Goal: Check status: Check status

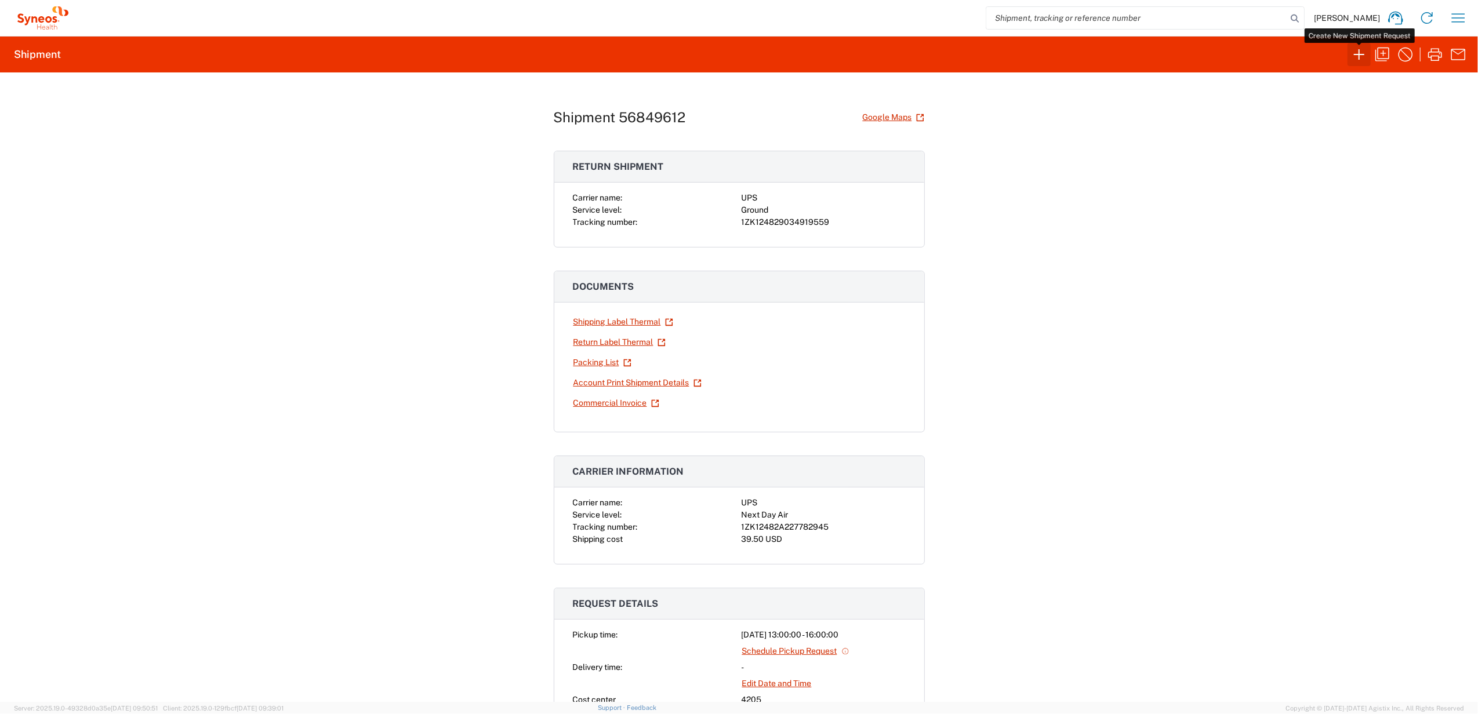
click at [1364, 54] on icon "button" at bounding box center [1359, 54] width 19 height 19
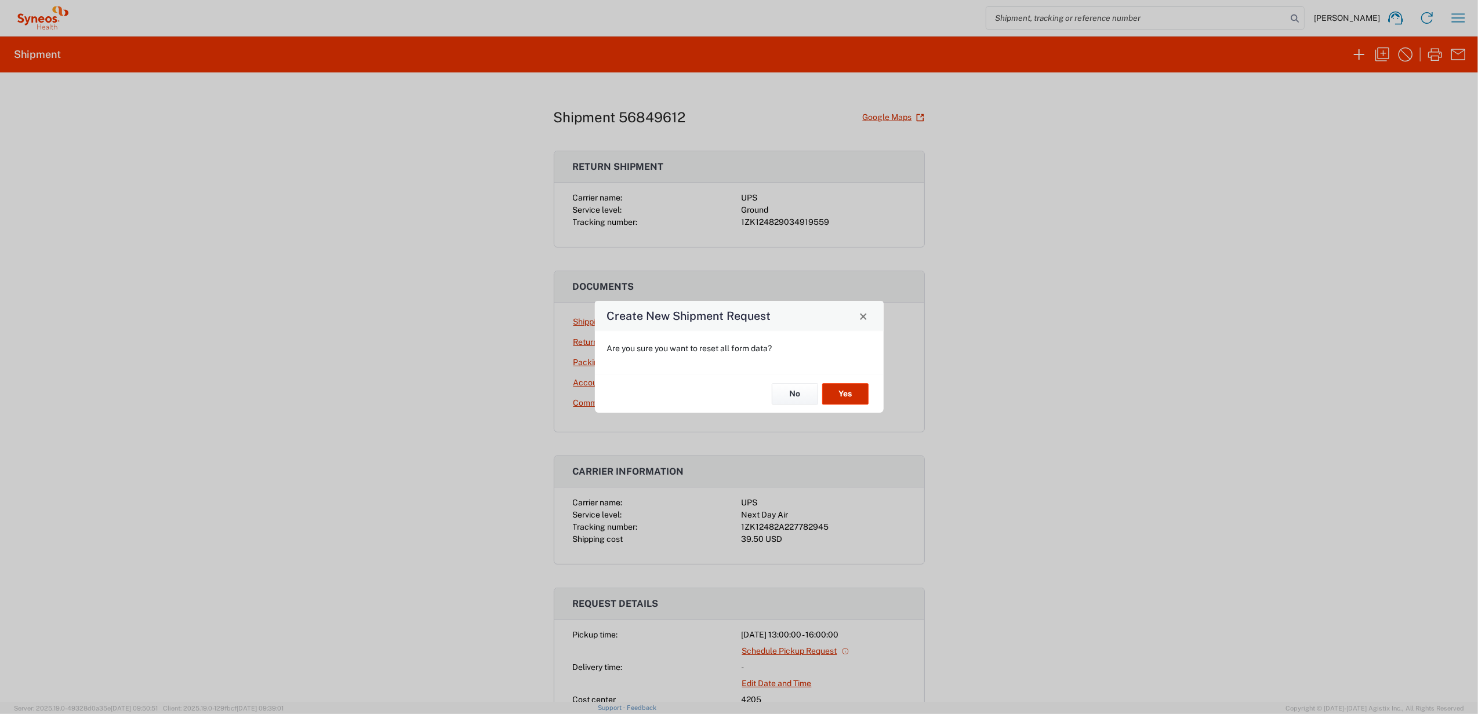
click at [863, 393] on button "Yes" at bounding box center [845, 393] width 46 height 21
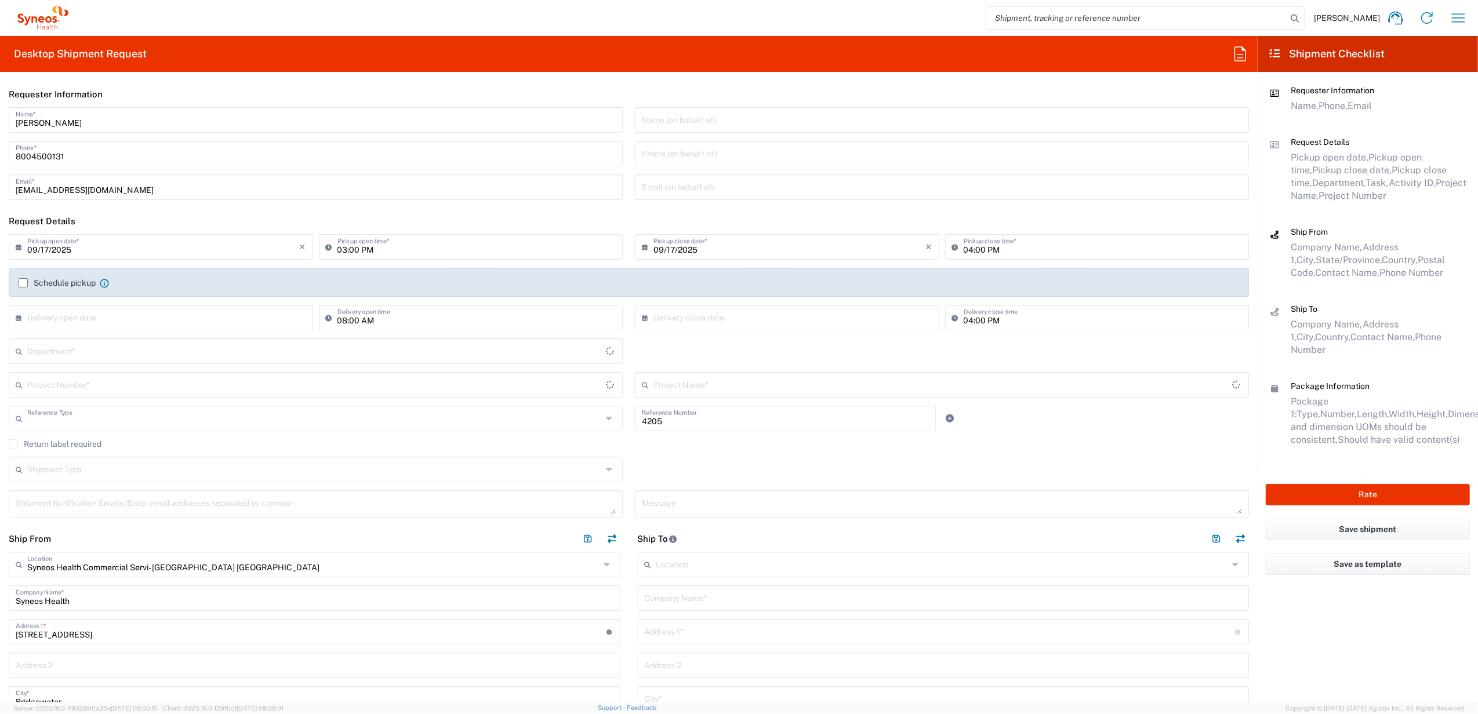
type input "Department"
type input "[US_STATE]"
type input "[GEOGRAPHIC_DATA]"
click at [82, 107] on agx-form-section "Requester Information [PERSON_NAME] Name * [PHONE_NUMBER] Phone * [EMAIL_ADDRES…" at bounding box center [629, 144] width 1258 height 127
drag, startPoint x: 79, startPoint y: 107, endPoint x: 81, endPoint y: 112, distance: 6.2
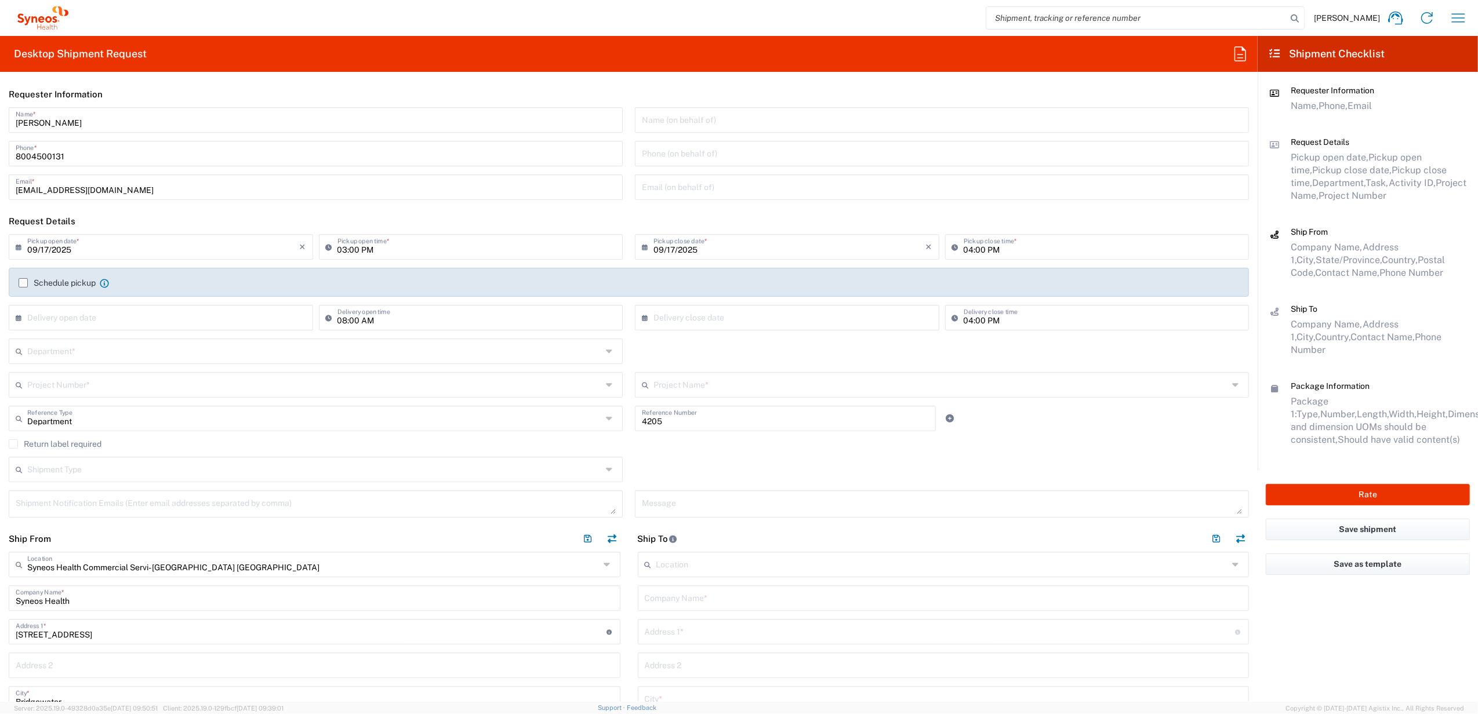
click at [81, 112] on input "[PERSON_NAME]" at bounding box center [316, 119] width 600 height 20
click at [80, 112] on input "[PERSON_NAME]" at bounding box center [316, 119] width 600 height 20
click at [82, 121] on input "[PERSON_NAME]" at bounding box center [316, 119] width 600 height 20
click at [82, 119] on input "[PERSON_NAME]" at bounding box center [316, 119] width 600 height 20
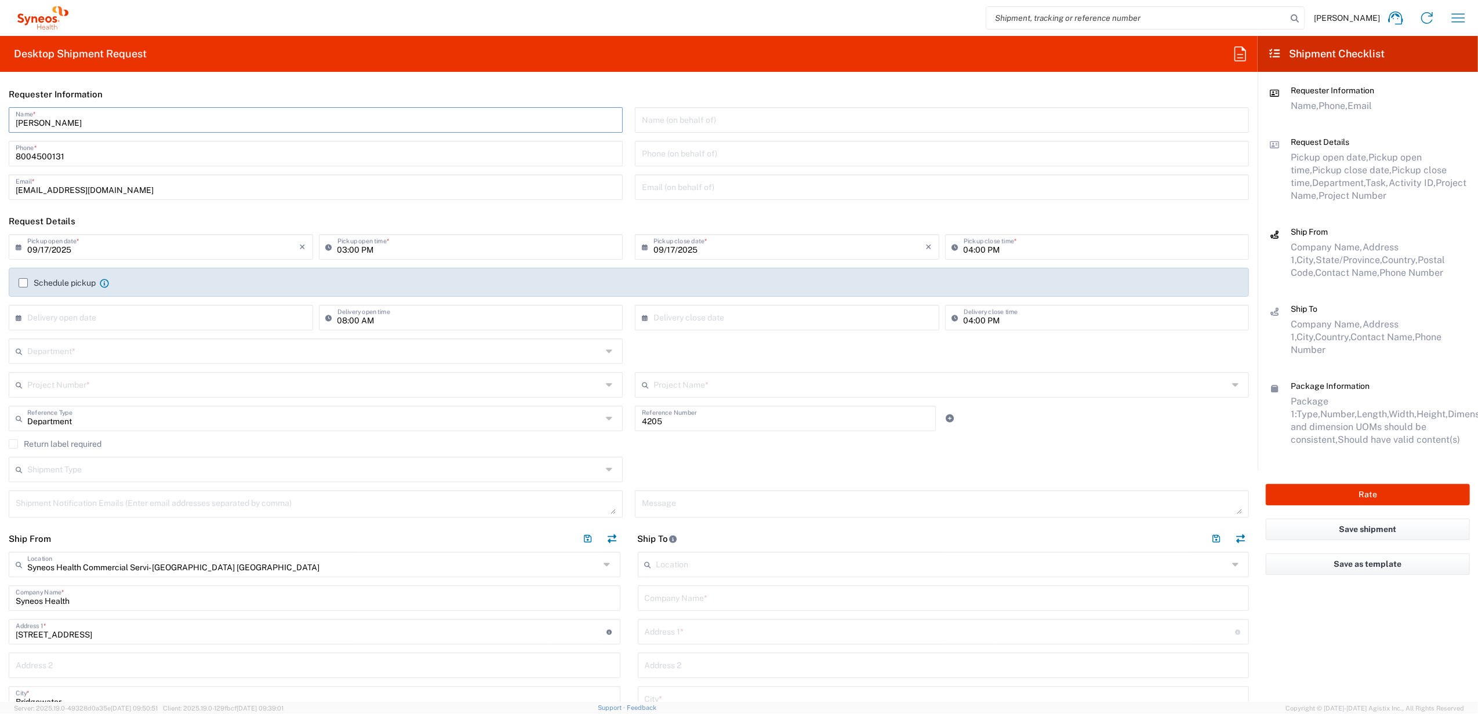
click at [81, 119] on input "[PERSON_NAME]" at bounding box center [316, 119] width 600 height 20
type input "Syneos Deployments"
click at [116, 93] on header "Requester Information" at bounding box center [629, 94] width 1258 height 26
drag, startPoint x: 100, startPoint y: 123, endPoint x: 16, endPoint y: 119, distance: 83.6
click at [0, 132] on html "[PERSON_NAME] Home Shipment estimator Shipment tracking Desktop shipment reques…" at bounding box center [739, 357] width 1478 height 714
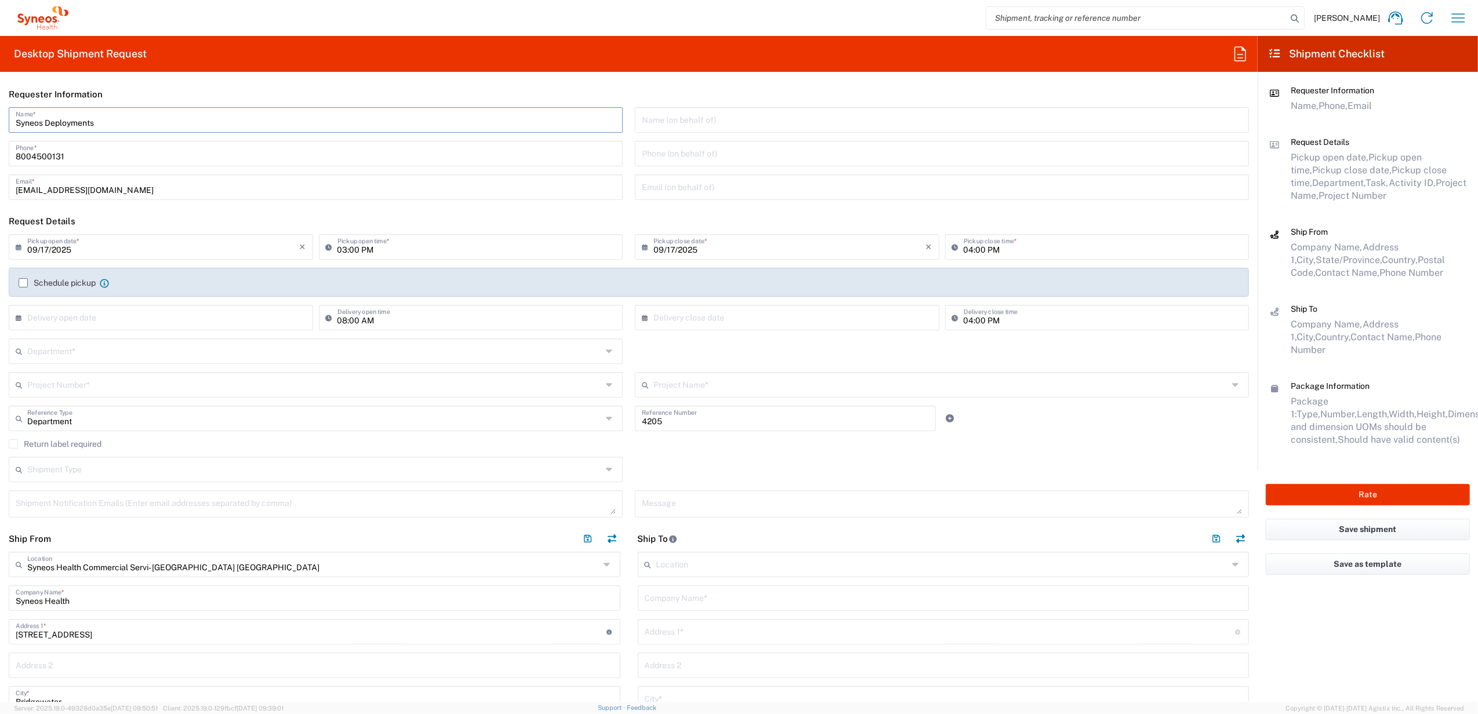
scroll to position [232, 0]
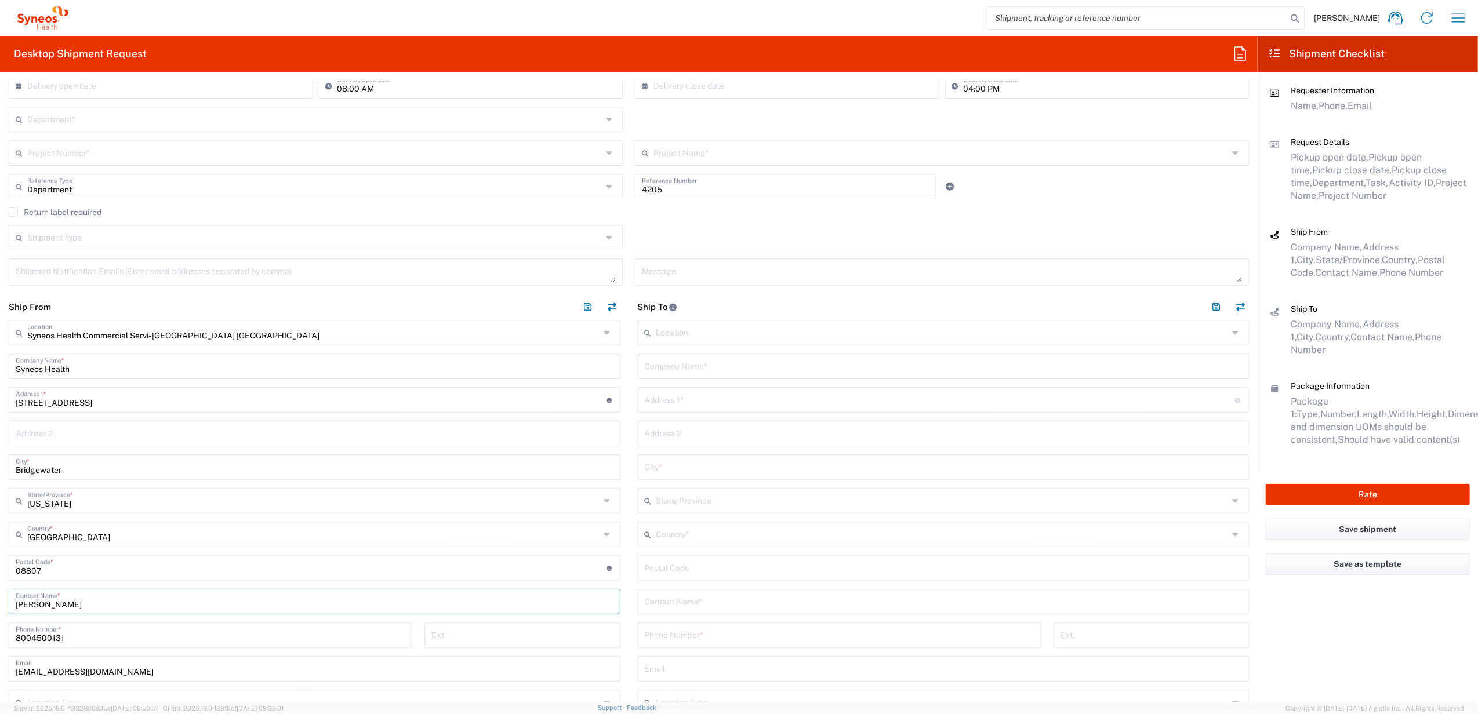
drag, startPoint x: 86, startPoint y: 606, endPoint x: 10, endPoint y: 594, distance: 76.3
click at [10, 594] on div "[PERSON_NAME] Contact Name *" at bounding box center [315, 602] width 612 height 26
paste input "Syneos Deployments"
type input "Syneos Deployments"
click at [629, 430] on main "Location [PERSON_NAME] LLC-[GEOGRAPHIC_DATA] [GEOGRAPHIC_DATA] [GEOGRAPHIC_DATA…" at bounding box center [943, 561] width 629 height 482
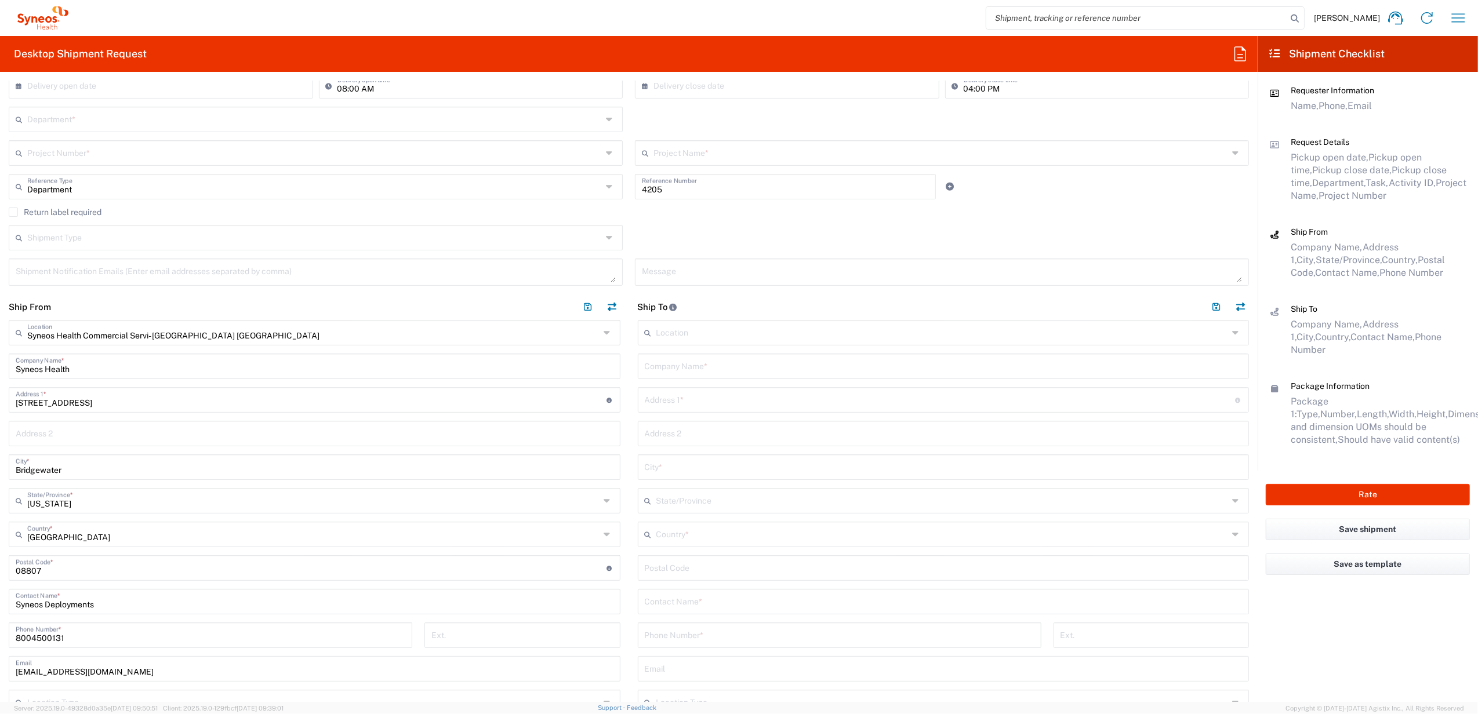
scroll to position [0, 0]
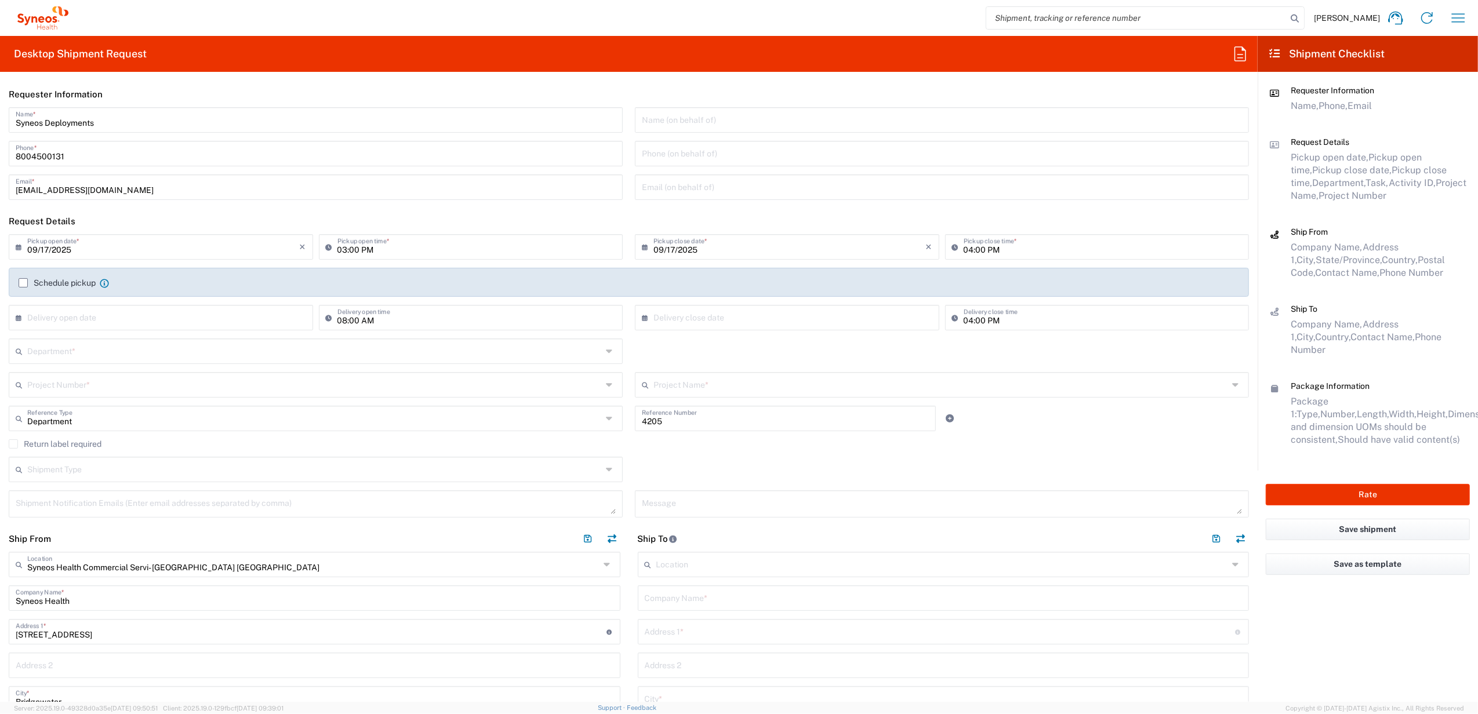
click at [105, 351] on input "text" at bounding box center [314, 350] width 575 height 20
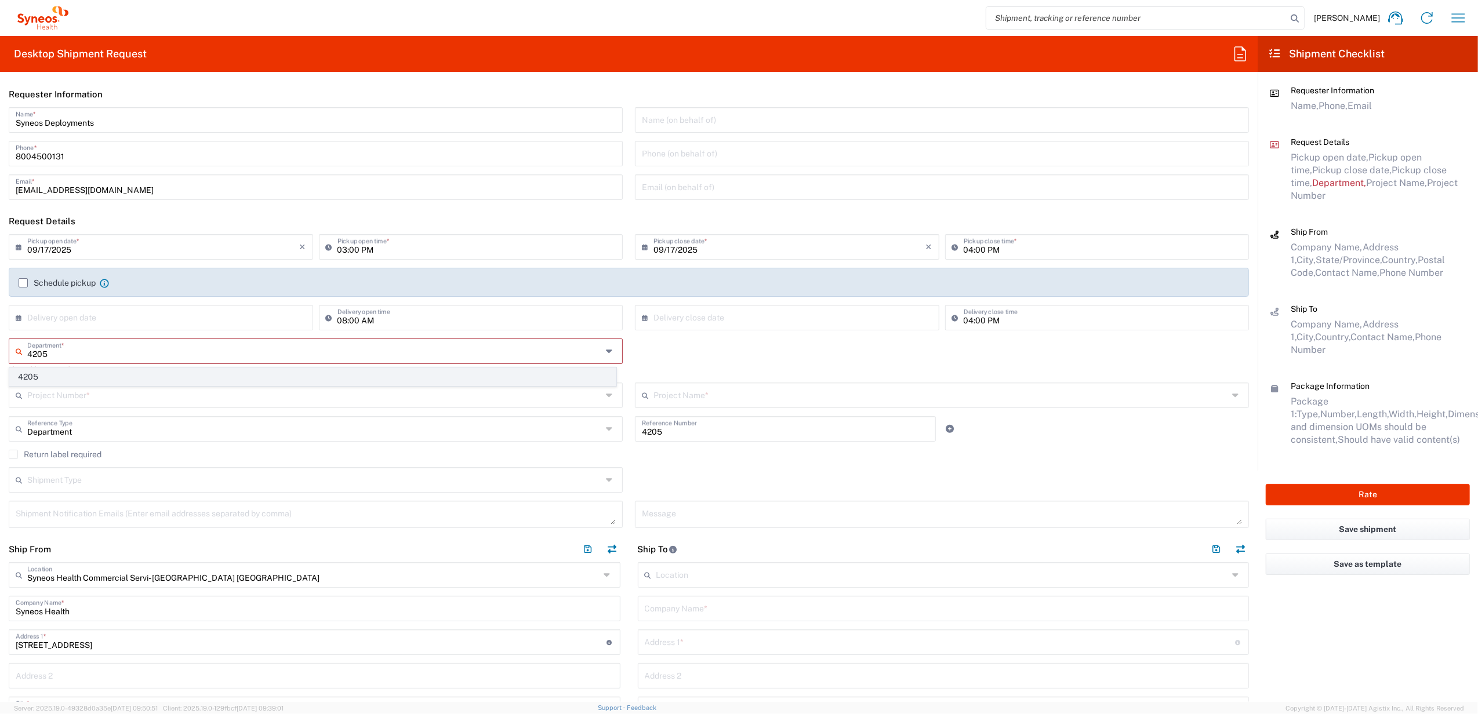
type input "4205"
click at [64, 373] on span "4205" at bounding box center [313, 377] width 606 height 18
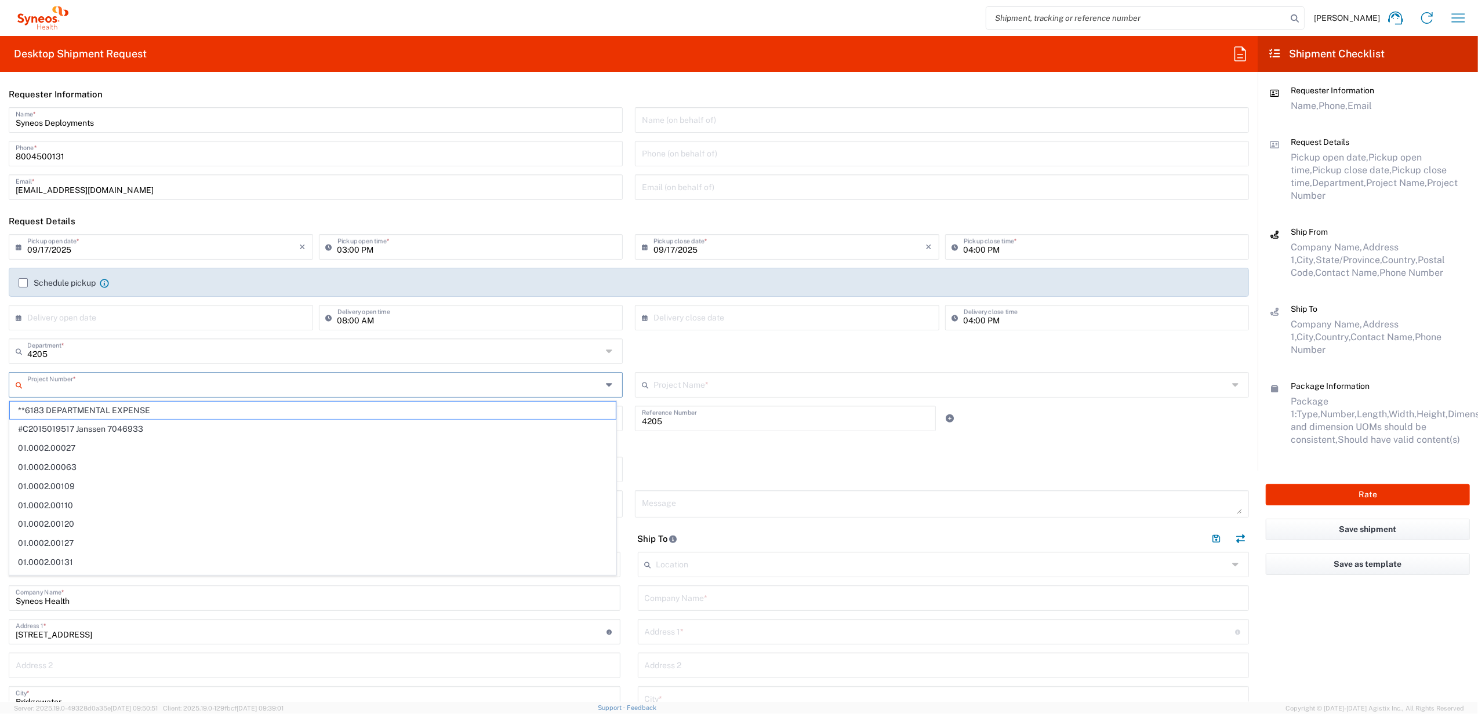
click at [138, 387] on input "text" at bounding box center [314, 384] width 575 height 20
type input "6"
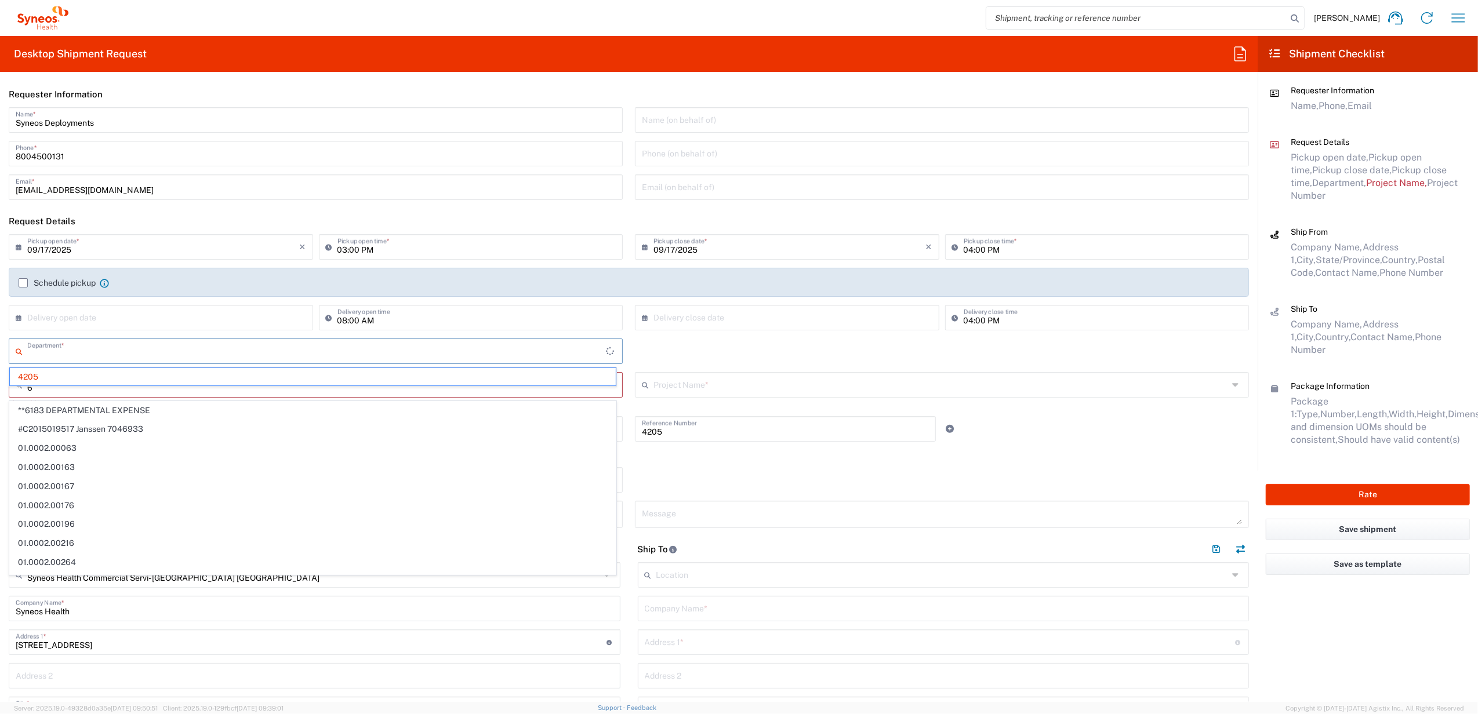
click at [88, 352] on input "text" at bounding box center [316, 350] width 579 height 20
drag, startPoint x: 88, startPoint y: 352, endPoint x: 79, endPoint y: 353, distance: 8.7
click at [88, 354] on input "text" at bounding box center [316, 350] width 579 height 20
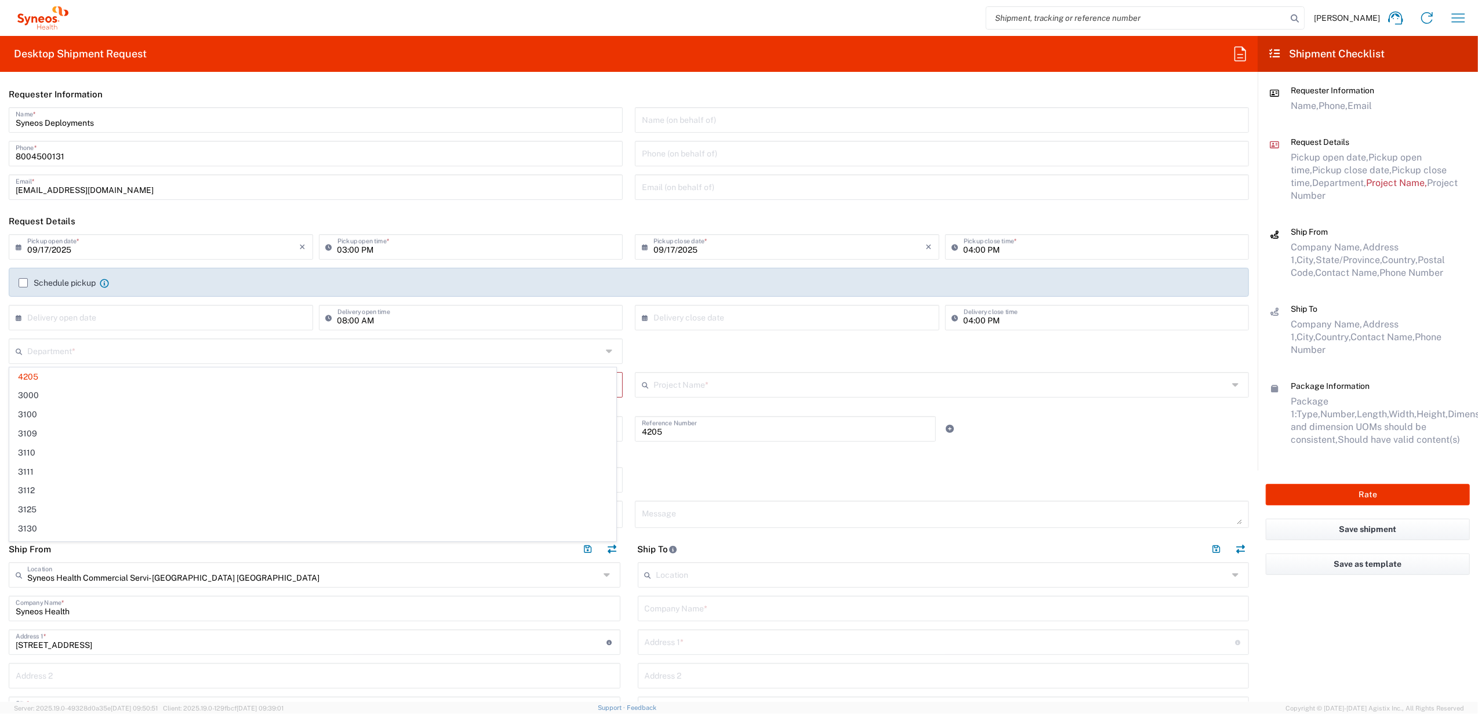
click at [685, 359] on div "Department * 4205 3000 3100 3109 3110 3111 3112 3125 3130 3135 3136 3150 3155 3…" at bounding box center [629, 356] width 1252 height 34
type input "4205"
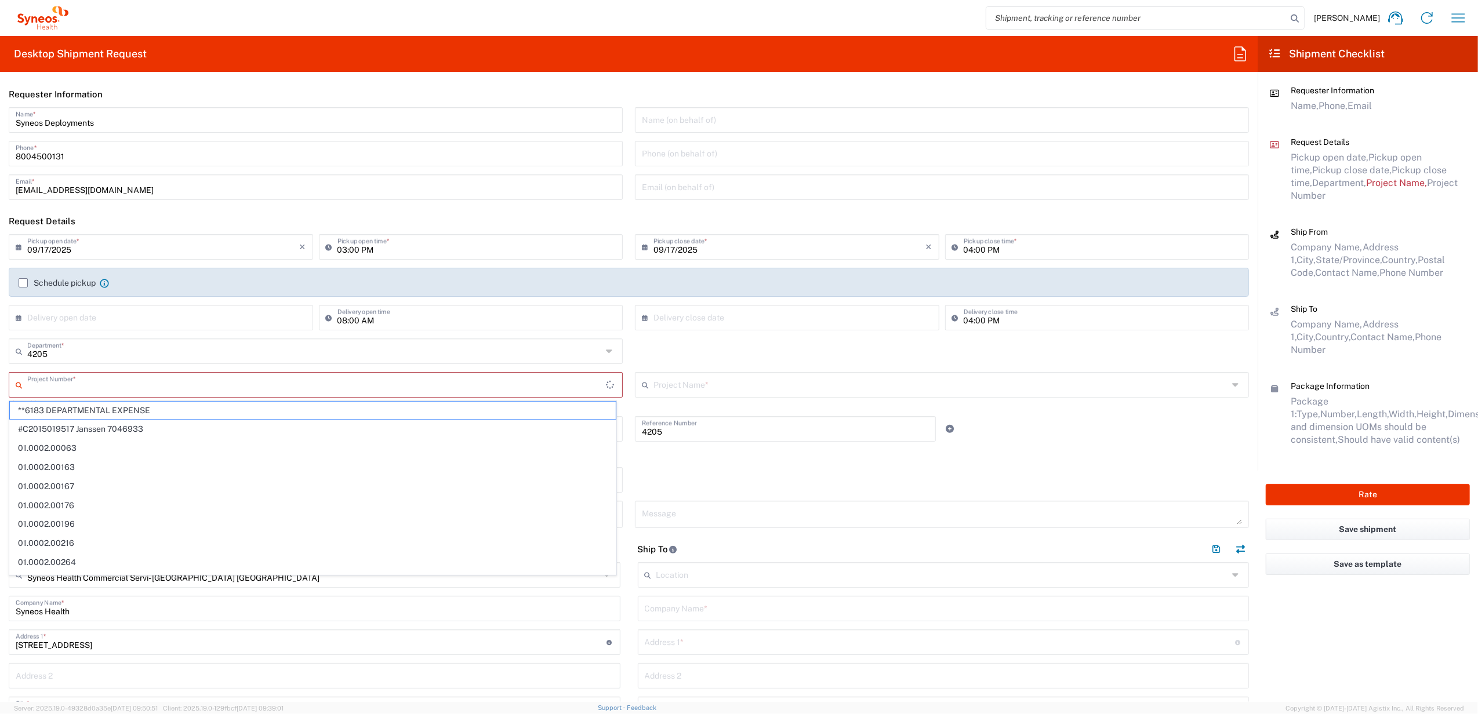
click at [170, 388] on input "text" at bounding box center [316, 384] width 579 height 20
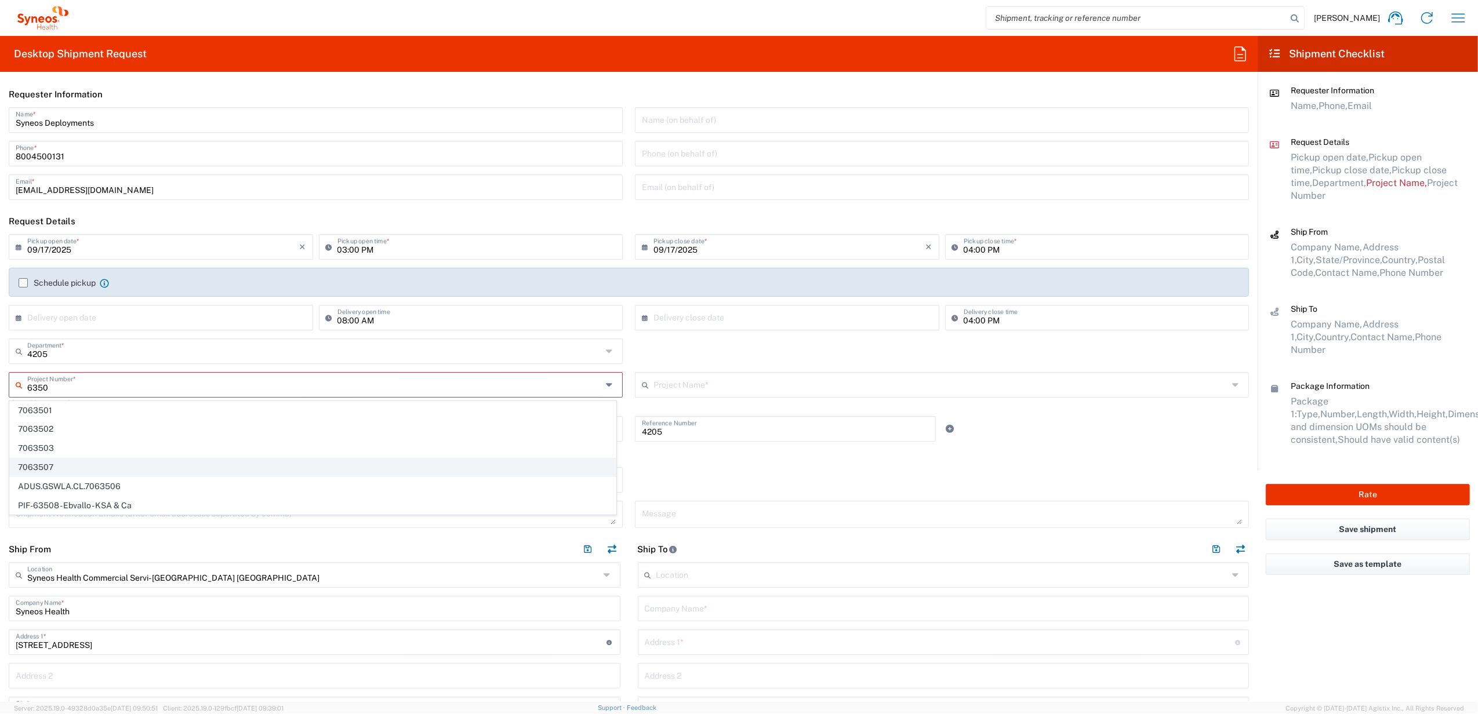
click at [65, 464] on span "7063507" at bounding box center [313, 468] width 606 height 18
type input "7063507"
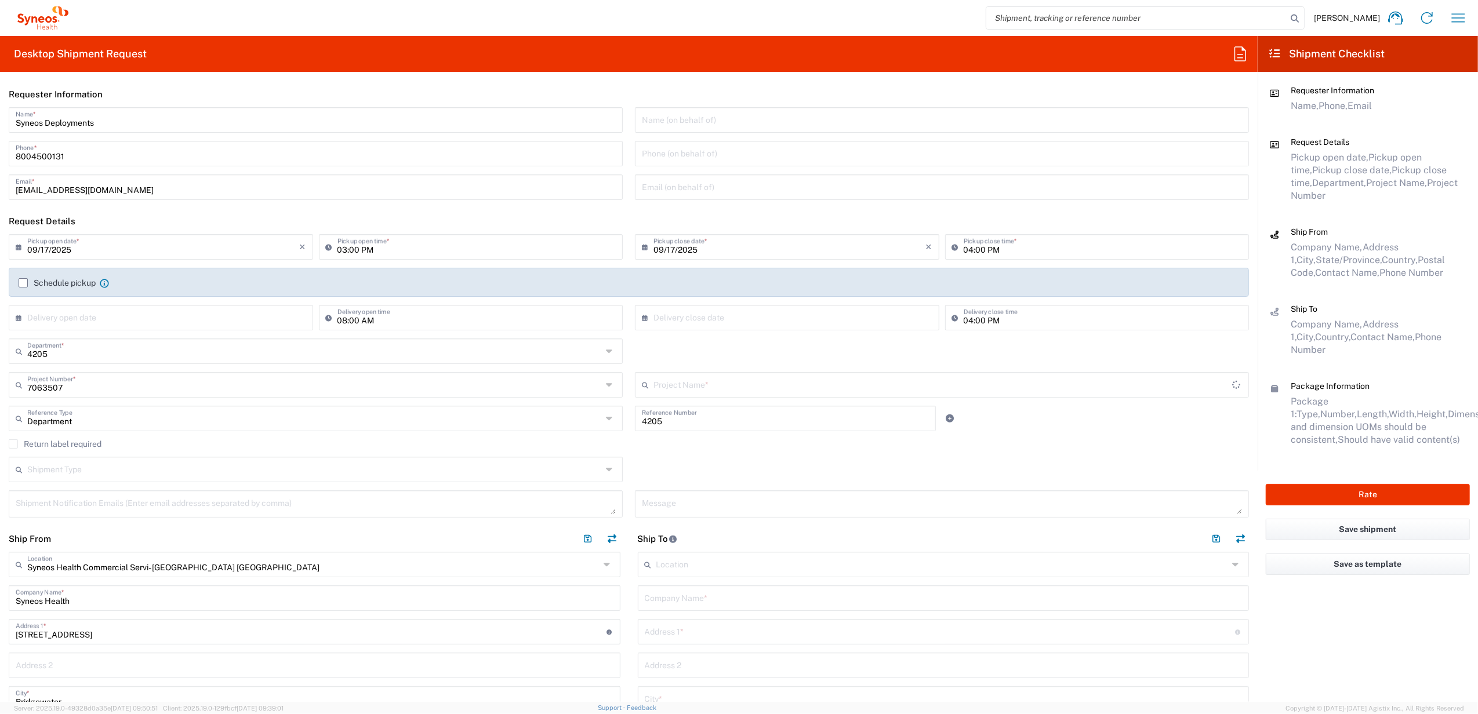
type input "Sentynl"
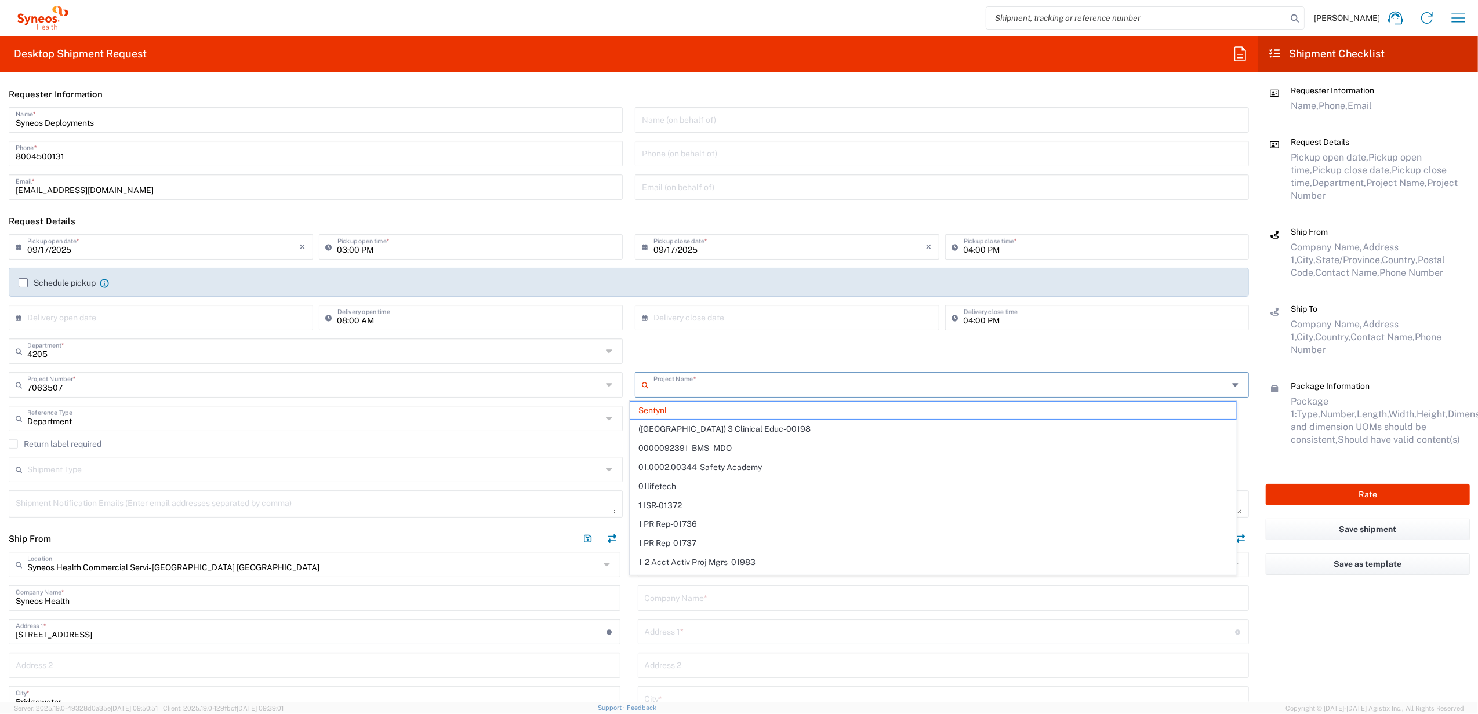
click at [699, 387] on input "text" at bounding box center [940, 384] width 575 height 20
type input "phara"
type input "7063507"
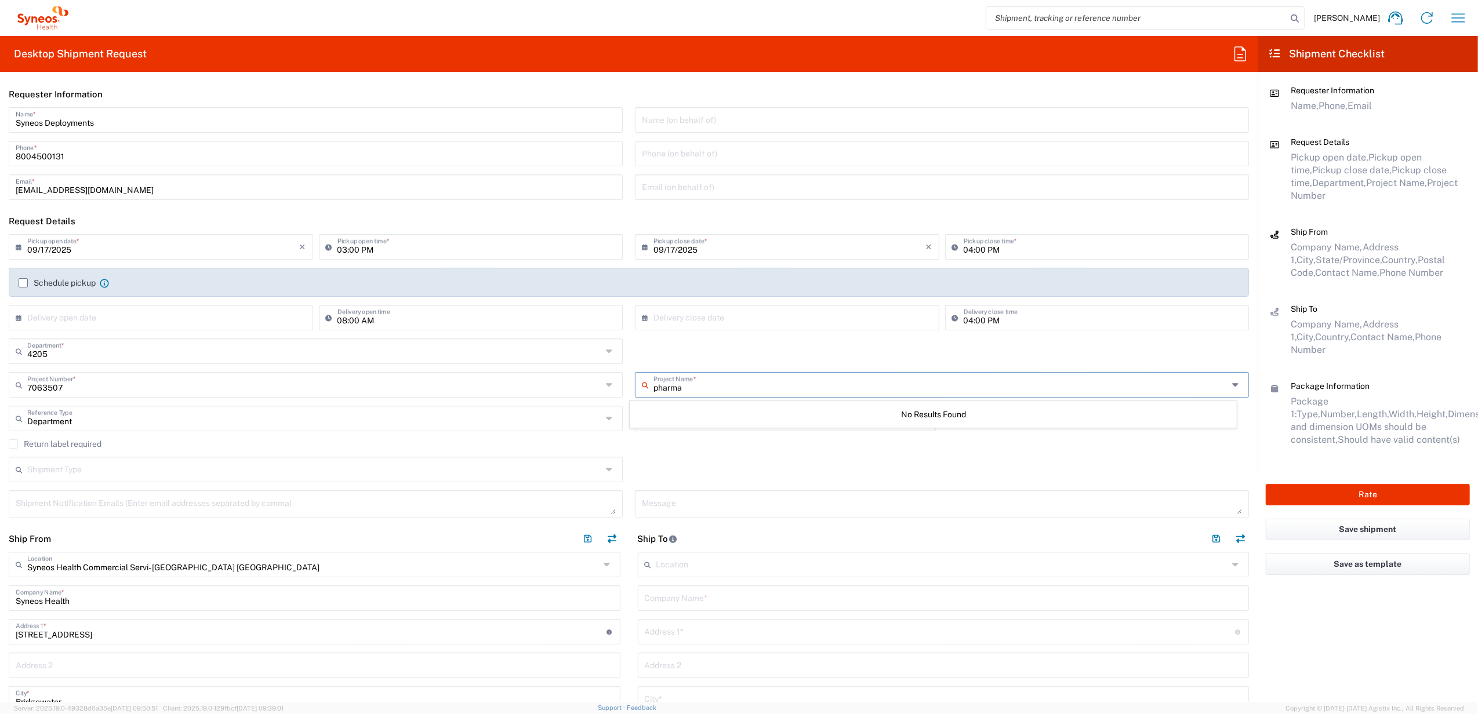
click at [703, 381] on input "pharma" at bounding box center [940, 384] width 575 height 20
click at [699, 384] on input "pharma" at bounding box center [940, 384] width 575 height 20
click at [698, 381] on input "pharma" at bounding box center [940, 384] width 575 height 20
drag, startPoint x: 697, startPoint y: 381, endPoint x: 662, endPoint y: 380, distance: 34.8
click at [635, 386] on div "pharma Project Name *" at bounding box center [942, 385] width 614 height 26
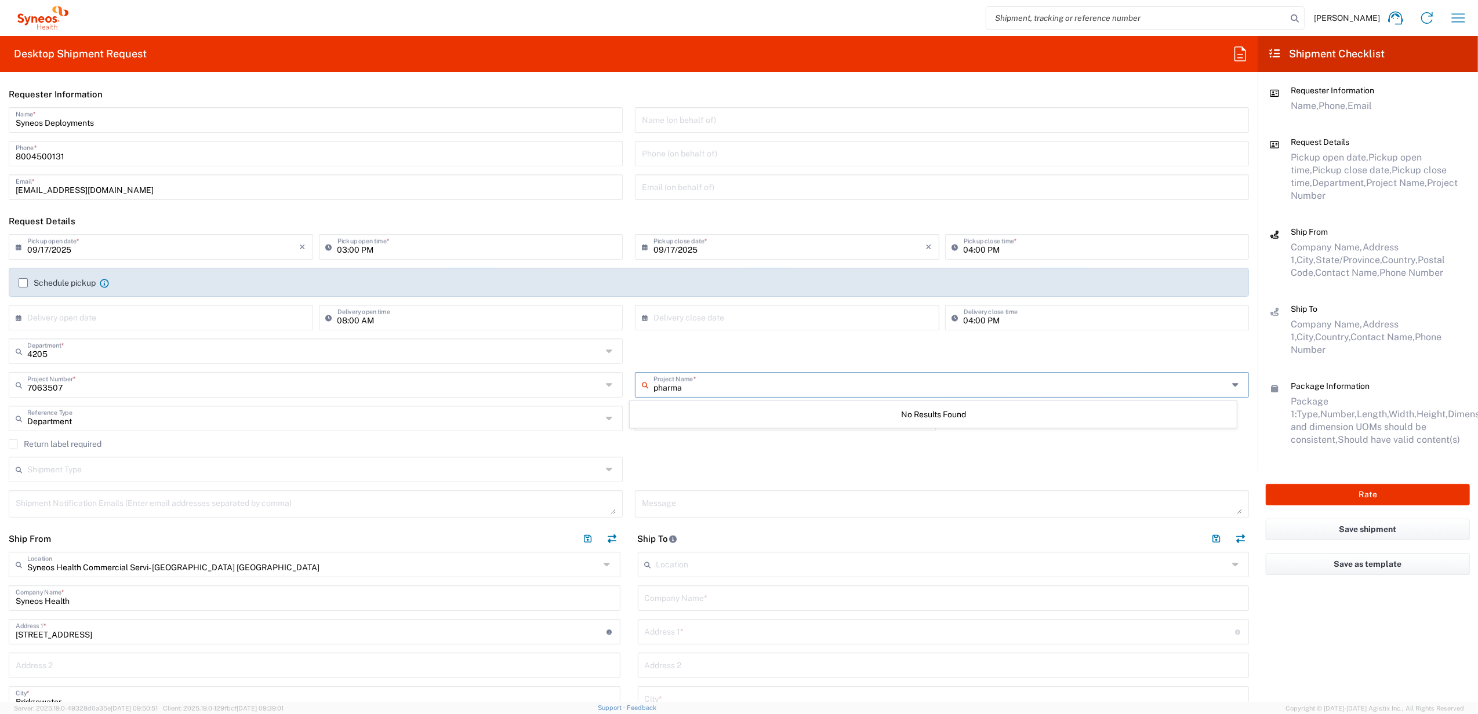
paste input "6350 MIEC-US -Pharmacovigilance"
drag, startPoint x: 690, startPoint y: 388, endPoint x: 849, endPoint y: 379, distance: 159.7
click at [849, 379] on input "6350 MIEC-US -Pharmacovigilance" at bounding box center [940, 384] width 575 height 20
type input "MIEC"
click at [839, 451] on div "Return label required" at bounding box center [629, 447] width 1240 height 17
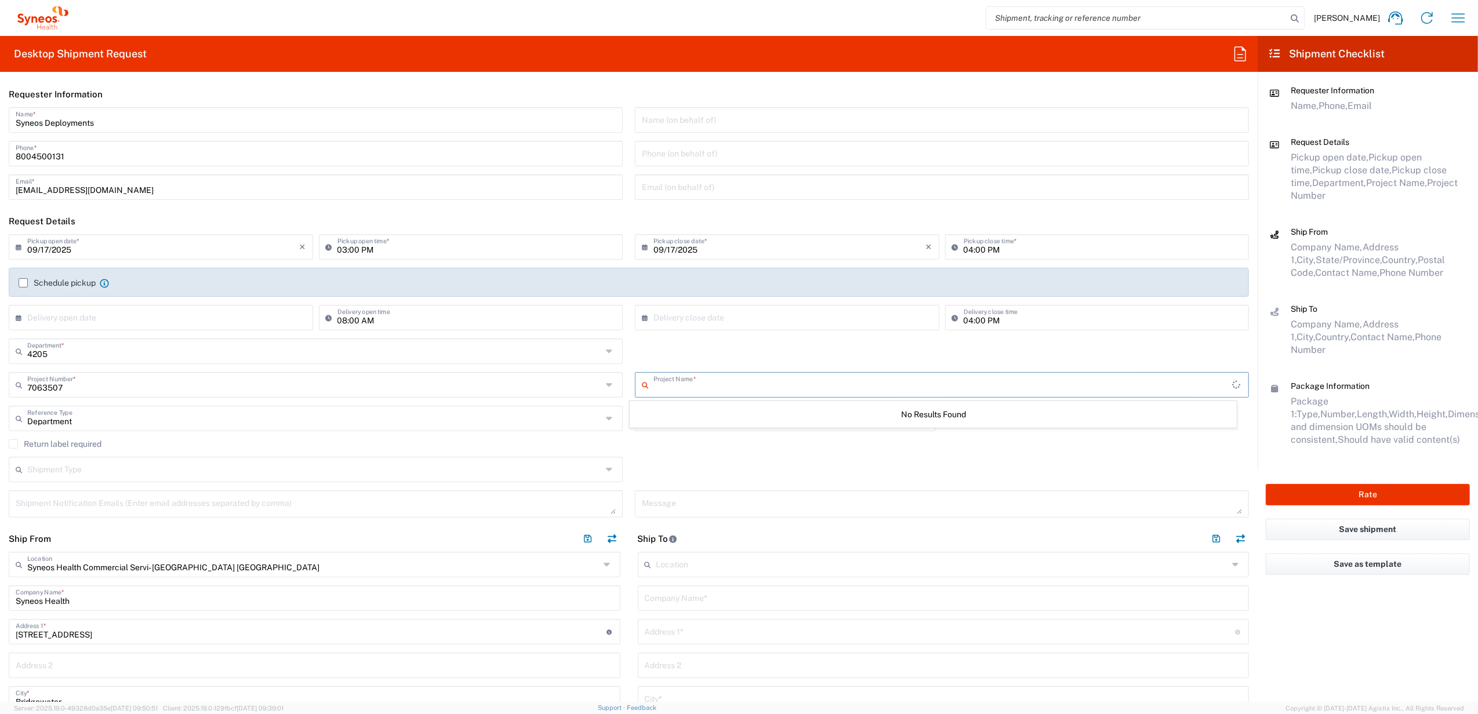
click at [678, 390] on input "text" at bounding box center [942, 384] width 579 height 20
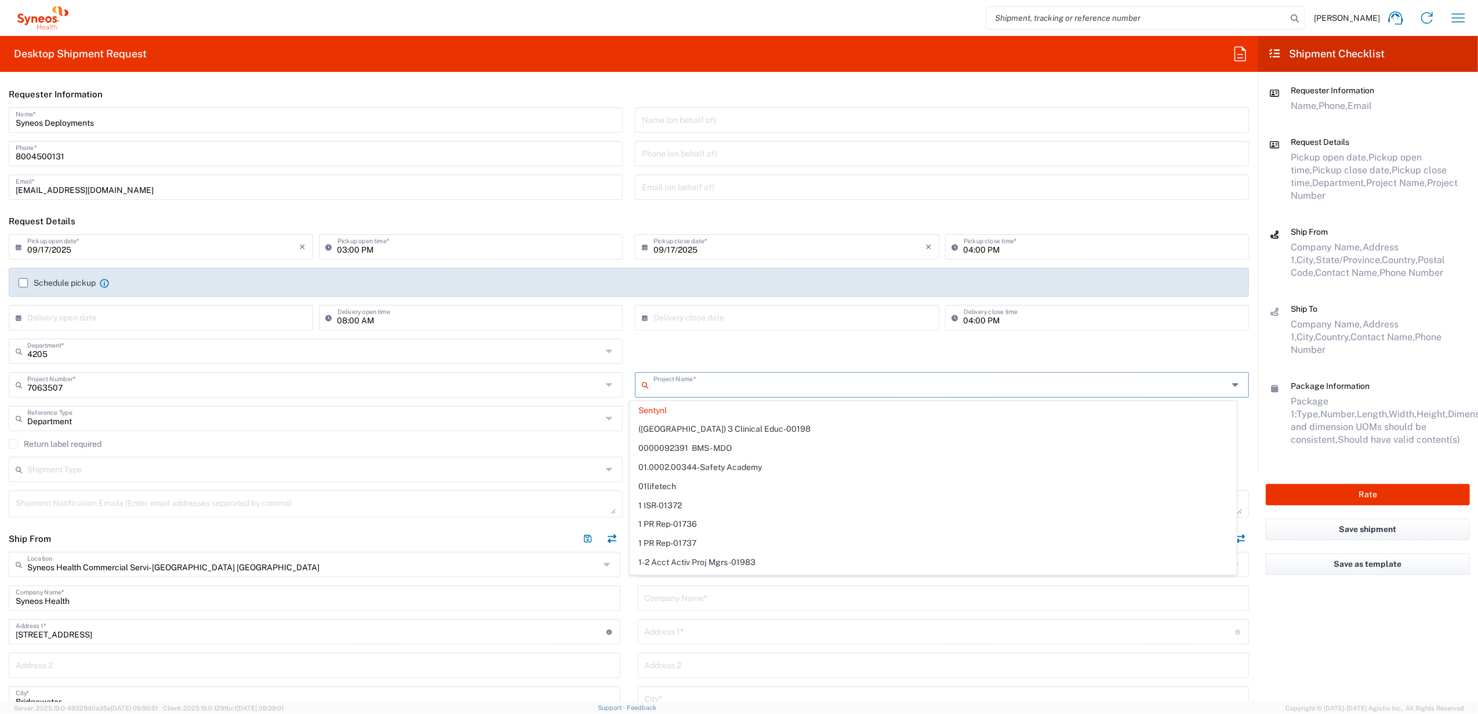
paste input "6350 MIEC-US -Pharmacovigilance"
type input "6350 MIEC-US -Pharmacovigilance"
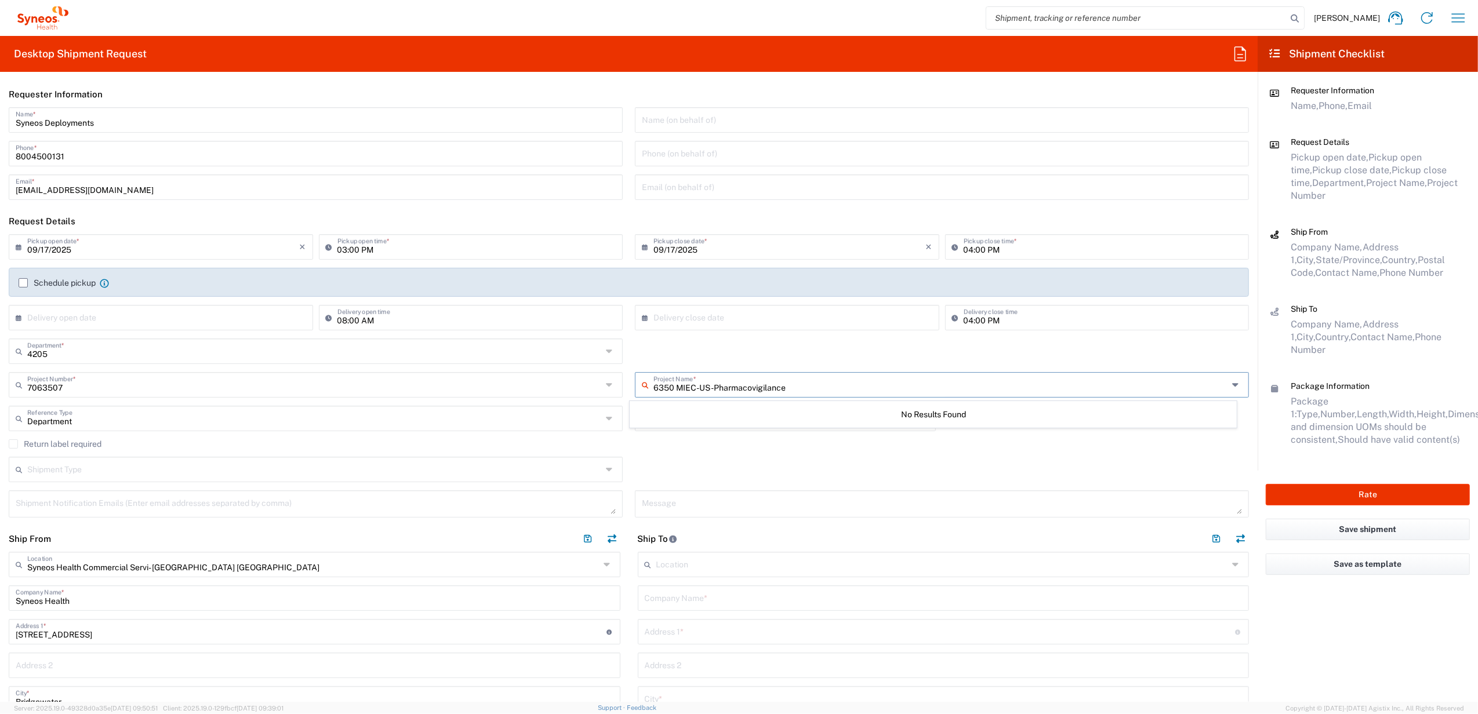
drag, startPoint x: 707, startPoint y: 387, endPoint x: 617, endPoint y: 371, distance: 91.3
click at [617, 371] on agx-shipment-cost-centers-widget "4205 Department * 4205 3000 3100 3109 3110 3111 3112 3125 3130 3135 3136 3150 3…" at bounding box center [629, 372] width 1252 height 67
click at [675, 386] on input "text" at bounding box center [940, 384] width 575 height 20
paste input "6350 MIEC-US -Pharmacovigilance"
drag, startPoint x: 707, startPoint y: 388, endPoint x: 912, endPoint y: 386, distance: 204.7
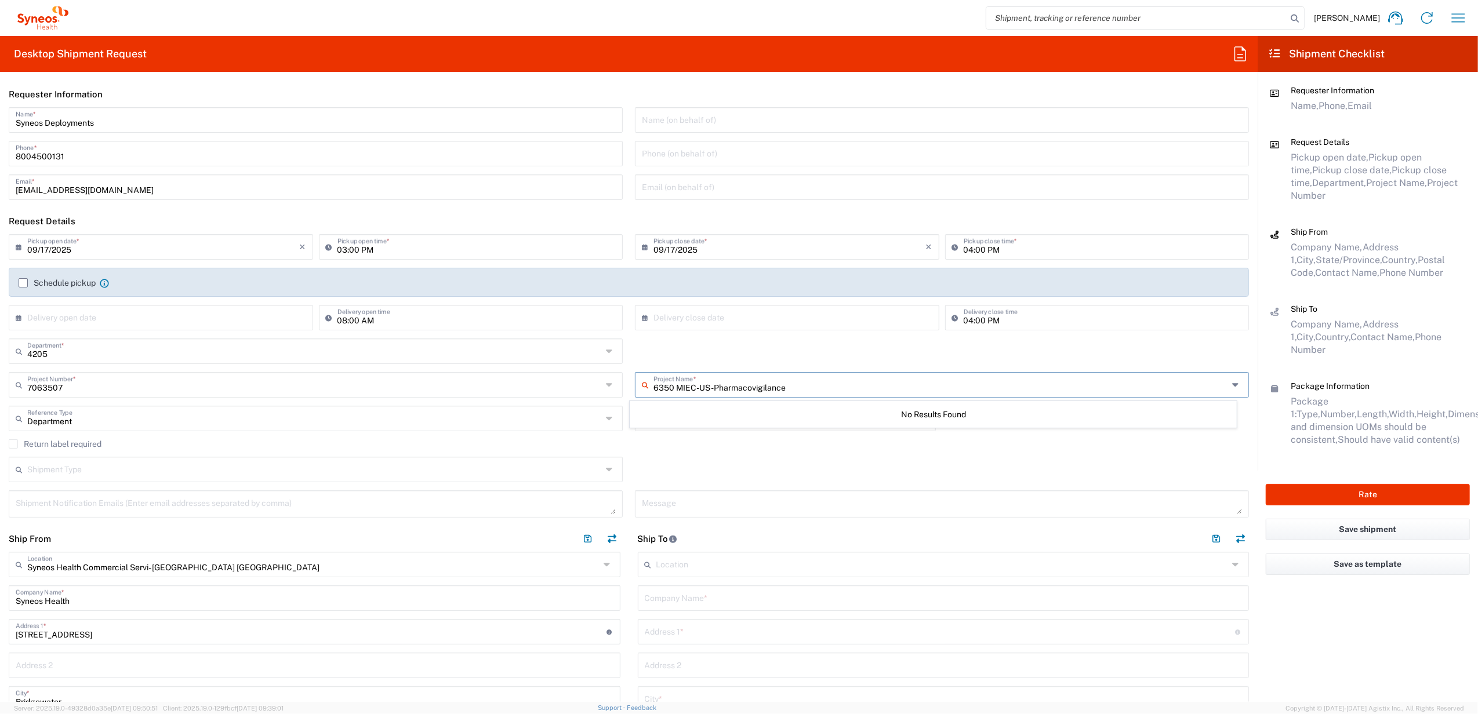
click at [915, 392] on input "6350 MIEC-US -Pharmacovigilance" at bounding box center [940, 384] width 575 height 20
type input "6350 MIEC-[GEOGRAPHIC_DATA]"
click at [676, 439] on div "4205 Reference Number" at bounding box center [785, 423] width 313 height 34
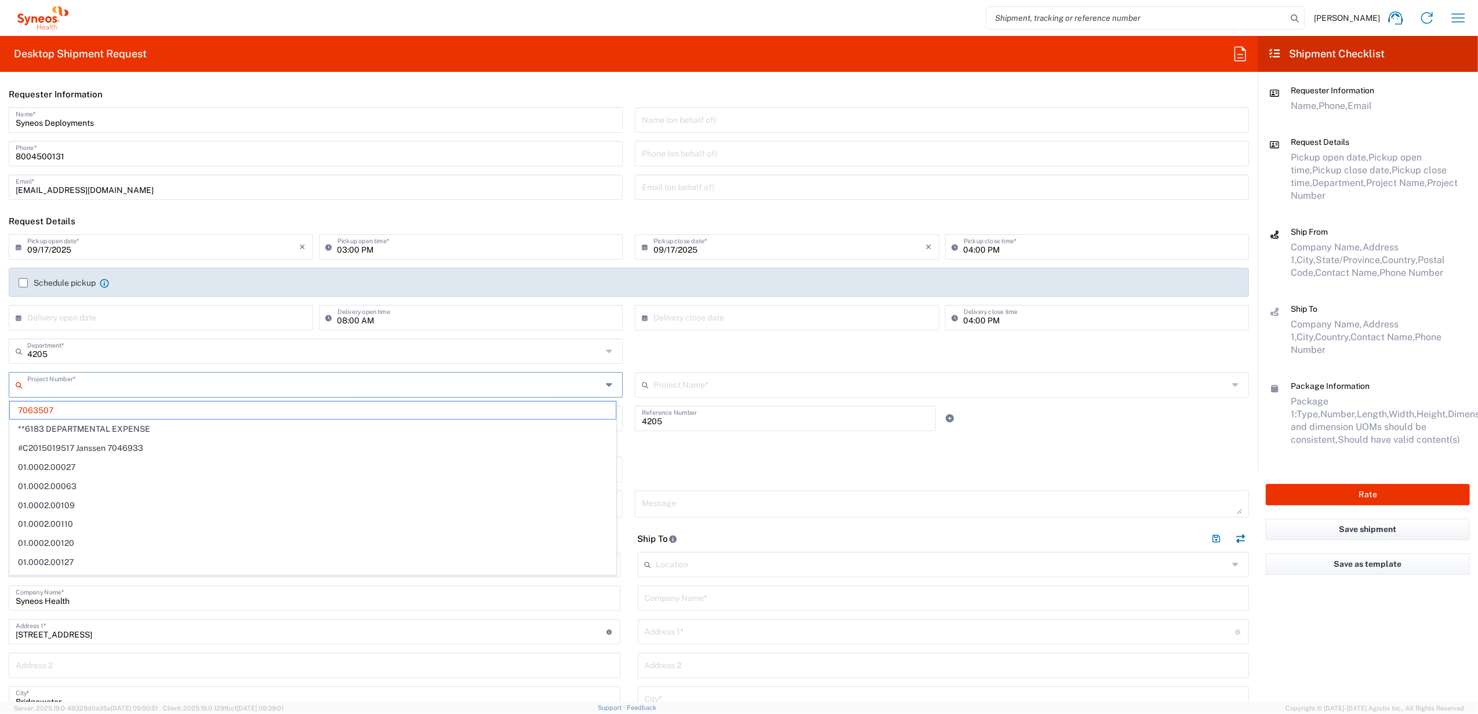
drag, startPoint x: 83, startPoint y: 390, endPoint x: -18, endPoint y: 371, distance: 103.1
click at [0, 371] on html "[PERSON_NAME] Home Shipment estimator Shipment tracking Desktop shipment reques…" at bounding box center [739, 357] width 1478 height 714
type input "7"
type input "Sentynl"
drag, startPoint x: 757, startPoint y: 474, endPoint x: 736, endPoint y: 472, distance: 20.9
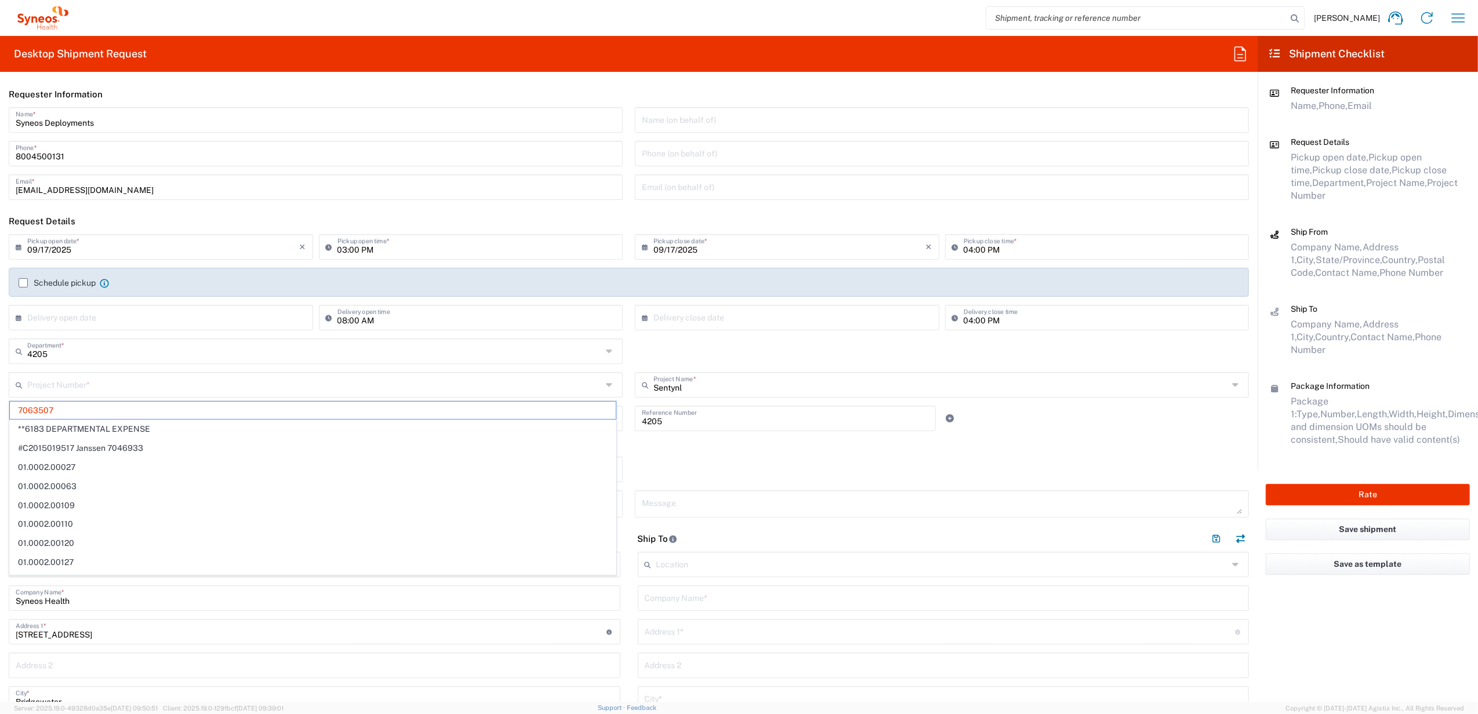
click at [756, 474] on div "Shipment Type Batch Regular" at bounding box center [629, 474] width 1252 height 34
type input "7063507"
click at [83, 385] on input "text" at bounding box center [314, 384] width 575 height 20
click at [47, 464] on span "6351" at bounding box center [313, 468] width 606 height 18
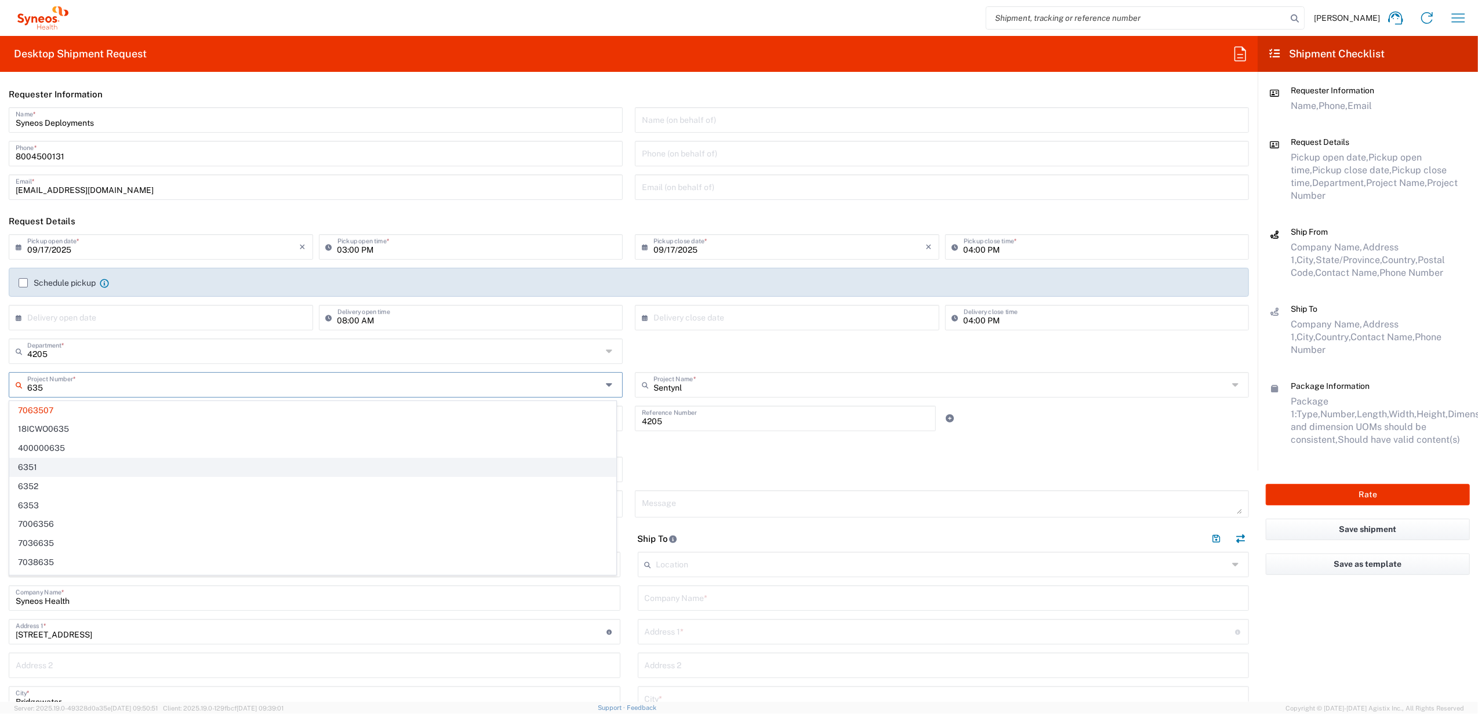
type input "6351"
type input "Luye Rykindo MIEC"
click at [63, 390] on input "text" at bounding box center [316, 384] width 579 height 20
click at [52, 466] on span "6352" at bounding box center [313, 468] width 606 height 18
type input "6352"
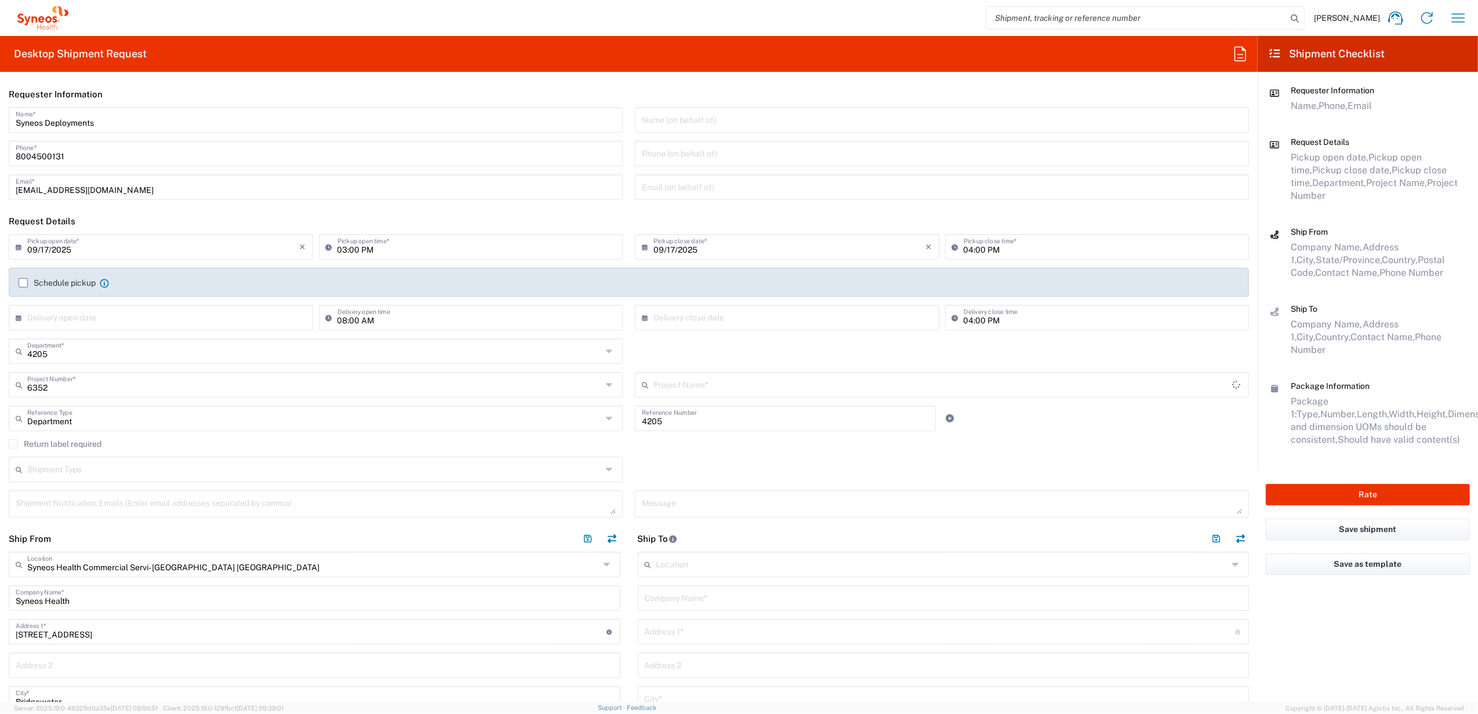
type input "Lantheus Holdings - Tel"
drag, startPoint x: 80, startPoint y: 386, endPoint x: 22, endPoint y: 386, distance: 58.0
click at [22, 386] on div "Project Number *" at bounding box center [316, 385] width 614 height 26
click at [156, 504] on span "PIF-63508 - Ebvallo - KSA & Ca" at bounding box center [313, 506] width 606 height 18
type input "PIF-63508 - Ebvallo - KSA & Ca"
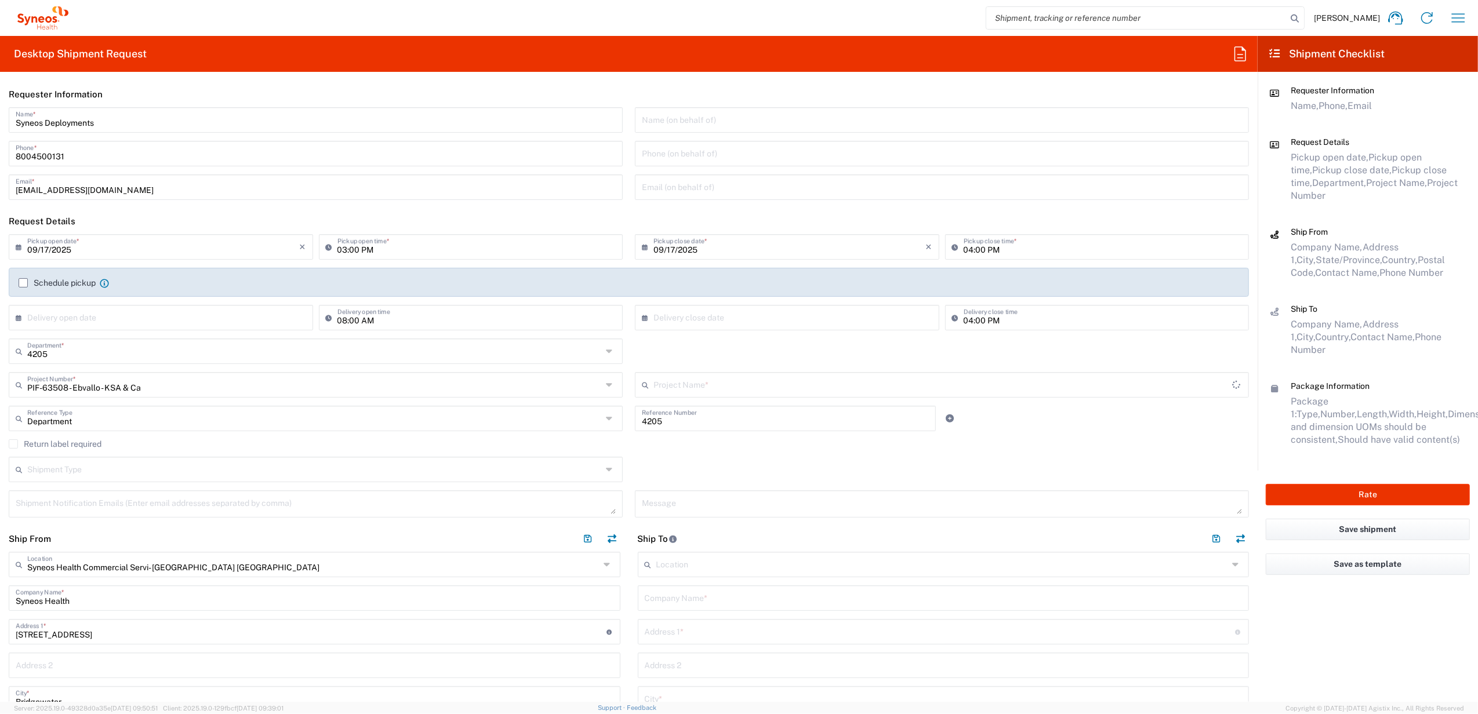
type input "PIF-63508 - Ebvallo - KSA & Ca"
click at [79, 353] on input "text" at bounding box center [314, 350] width 575 height 20
click at [692, 479] on div "Shipment Type Batch Regular" at bounding box center [629, 474] width 1252 height 34
type input "4205"
click at [207, 387] on input "text" at bounding box center [314, 384] width 575 height 20
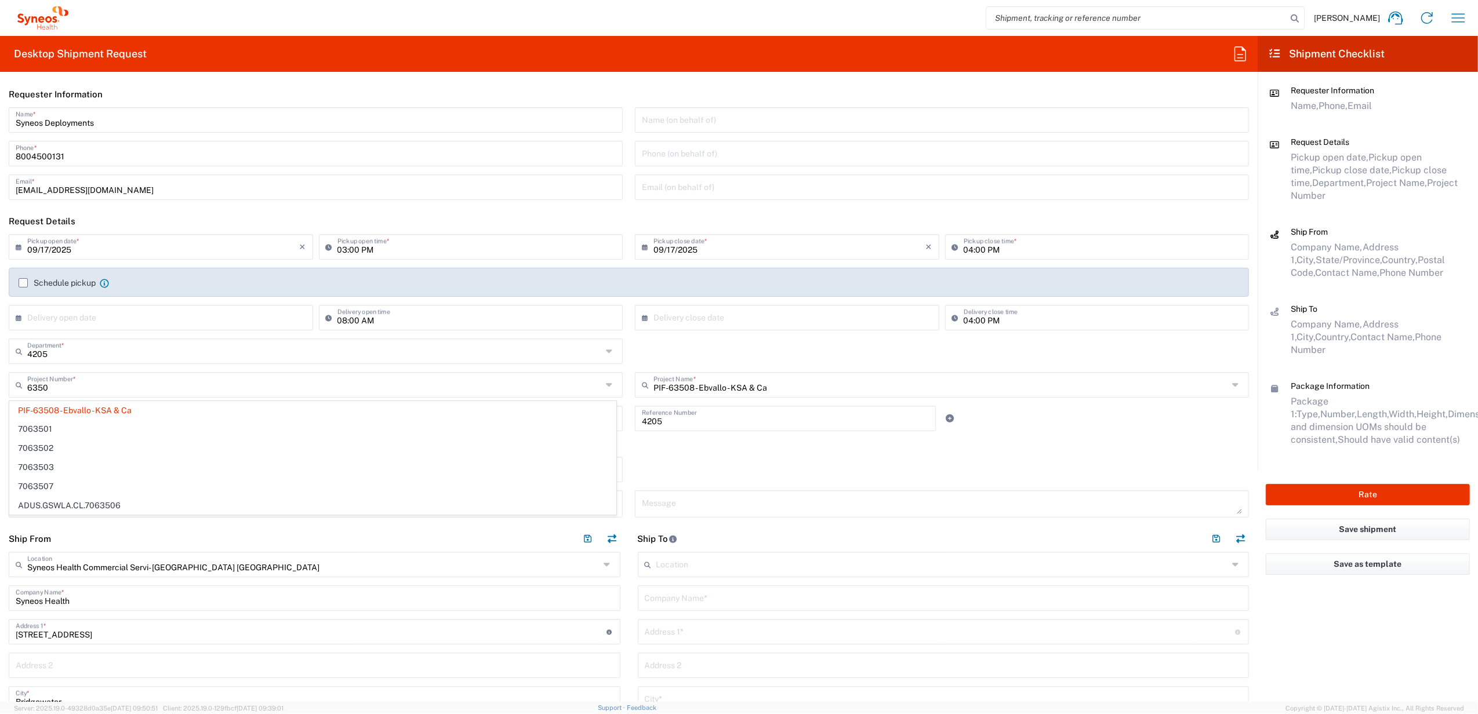
click at [688, 457] on div "Shipment Type Batch Regular" at bounding box center [629, 474] width 1252 height 34
type input "PIF-63508 - Ebvallo - KSA & Ca"
click at [162, 386] on input "text" at bounding box center [314, 384] width 575 height 20
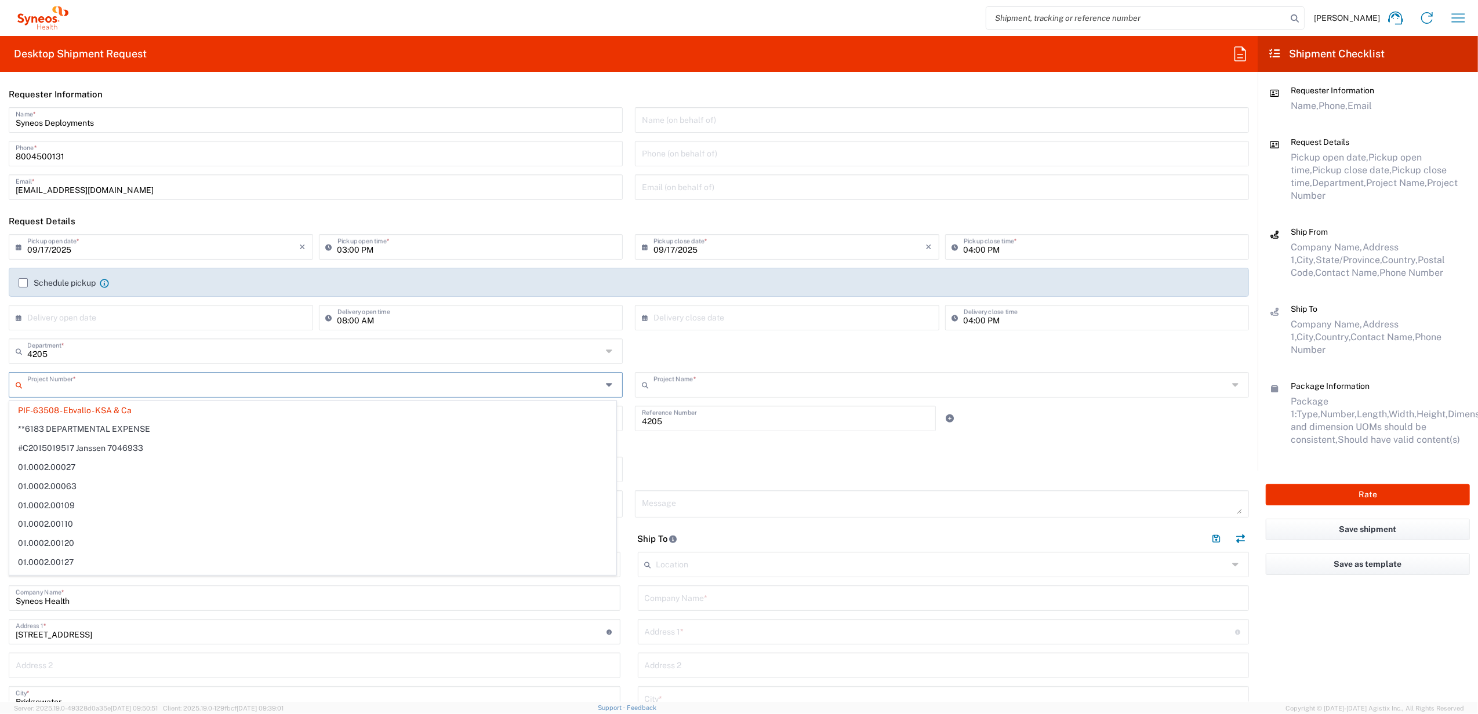
click at [805, 383] on input "text" at bounding box center [940, 384] width 575 height 20
type input "PIF-63508 - Ebvallo - KSA & Ca"
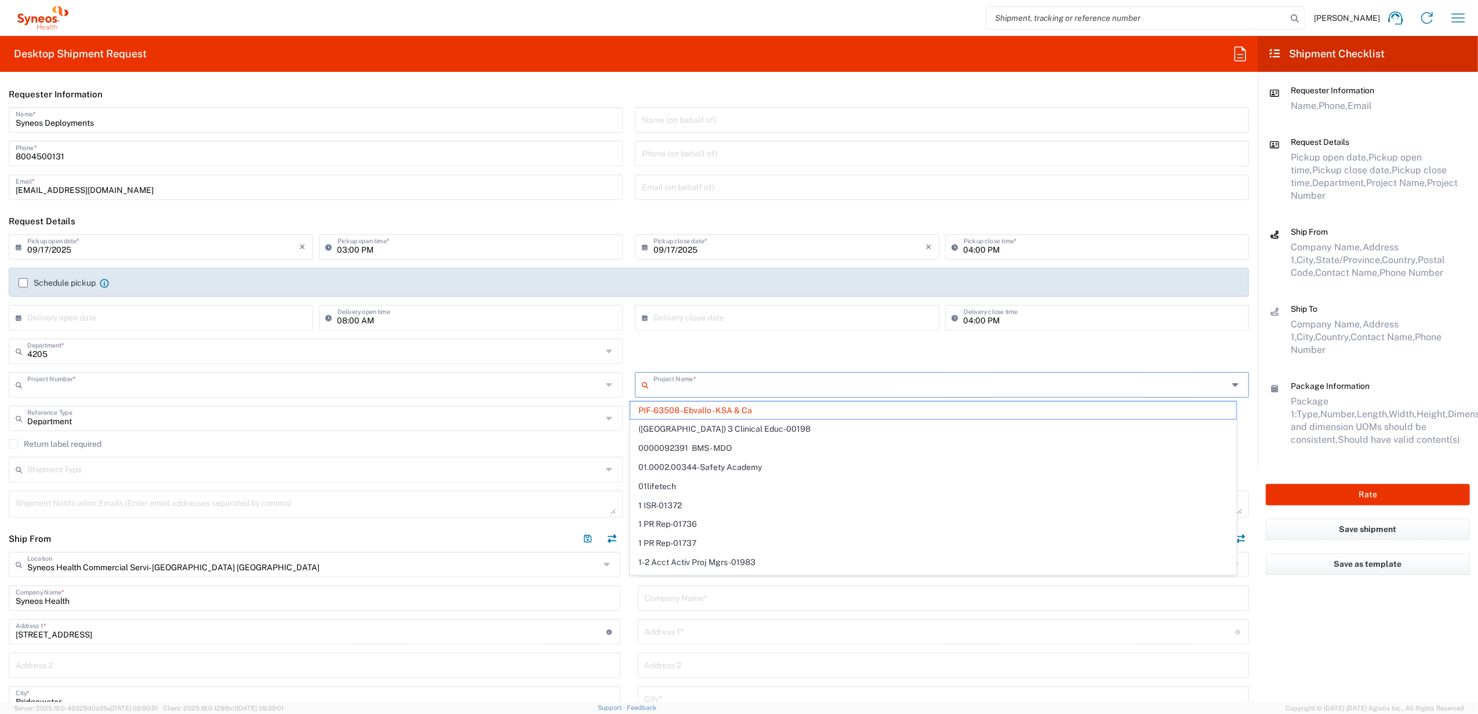
click at [58, 383] on input "text" at bounding box center [314, 384] width 575 height 20
type input "PIF-63508 - Ebvallo - KSA & Ca"
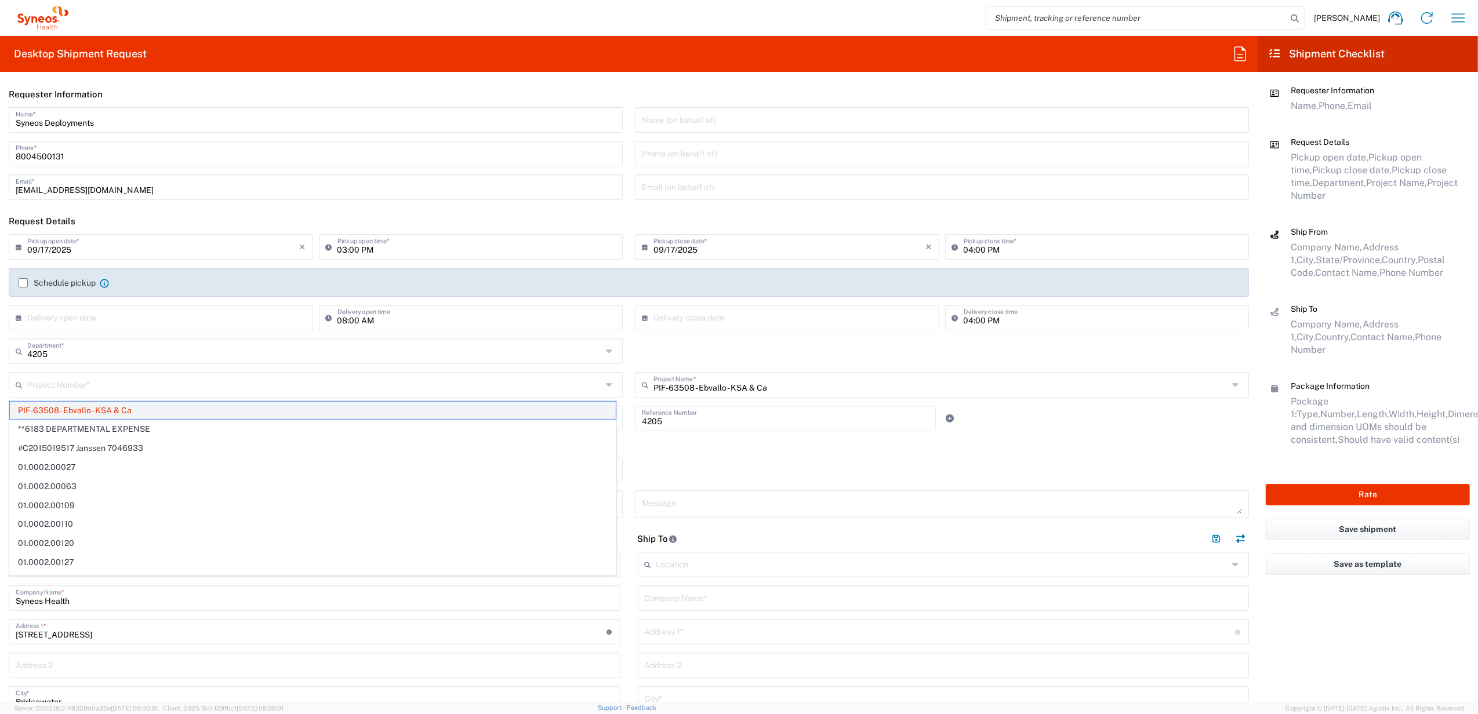
click at [59, 408] on span "PIF-63508 - Ebvallo - KSA & Ca" at bounding box center [313, 411] width 606 height 18
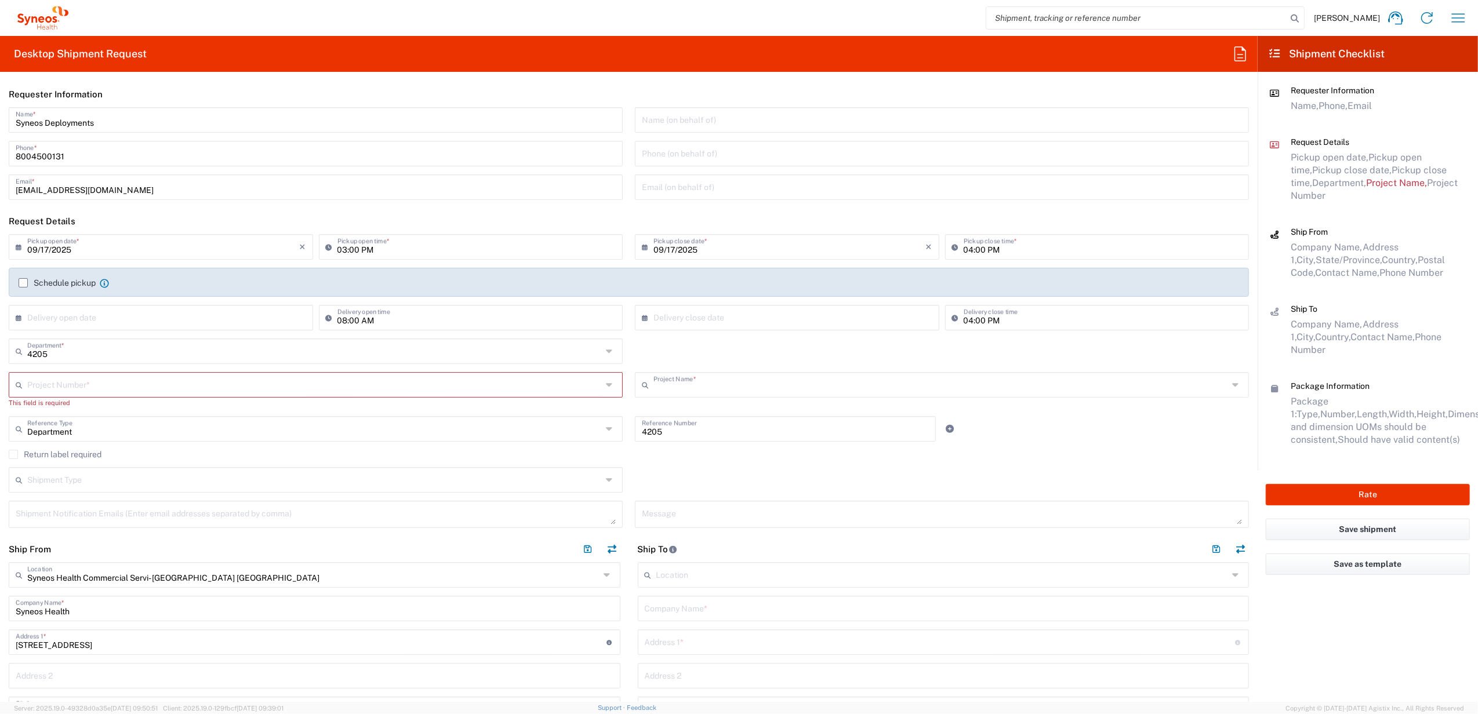
click at [715, 392] on input "text" at bounding box center [940, 384] width 575 height 20
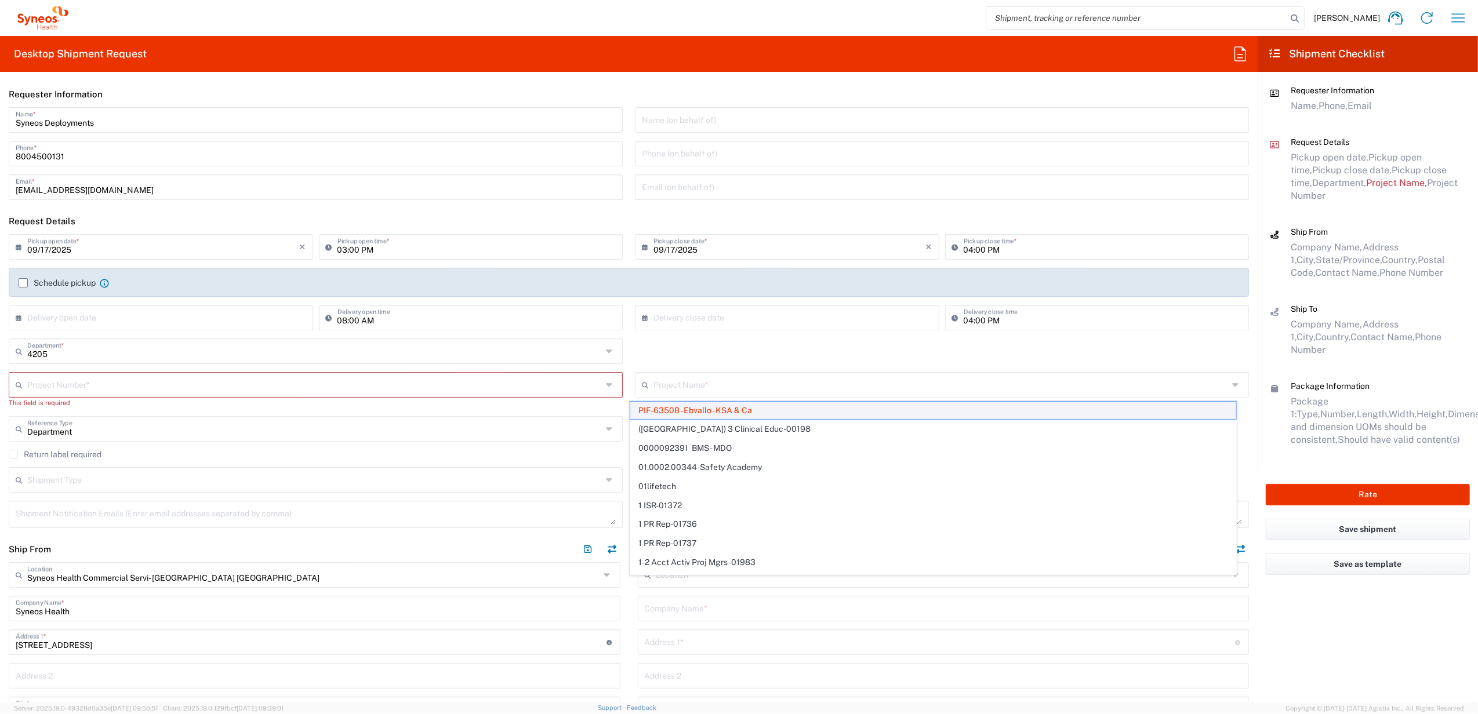
click at [695, 413] on span "PIF-63508 - Ebvallo - KSA & Ca" at bounding box center [933, 411] width 606 height 18
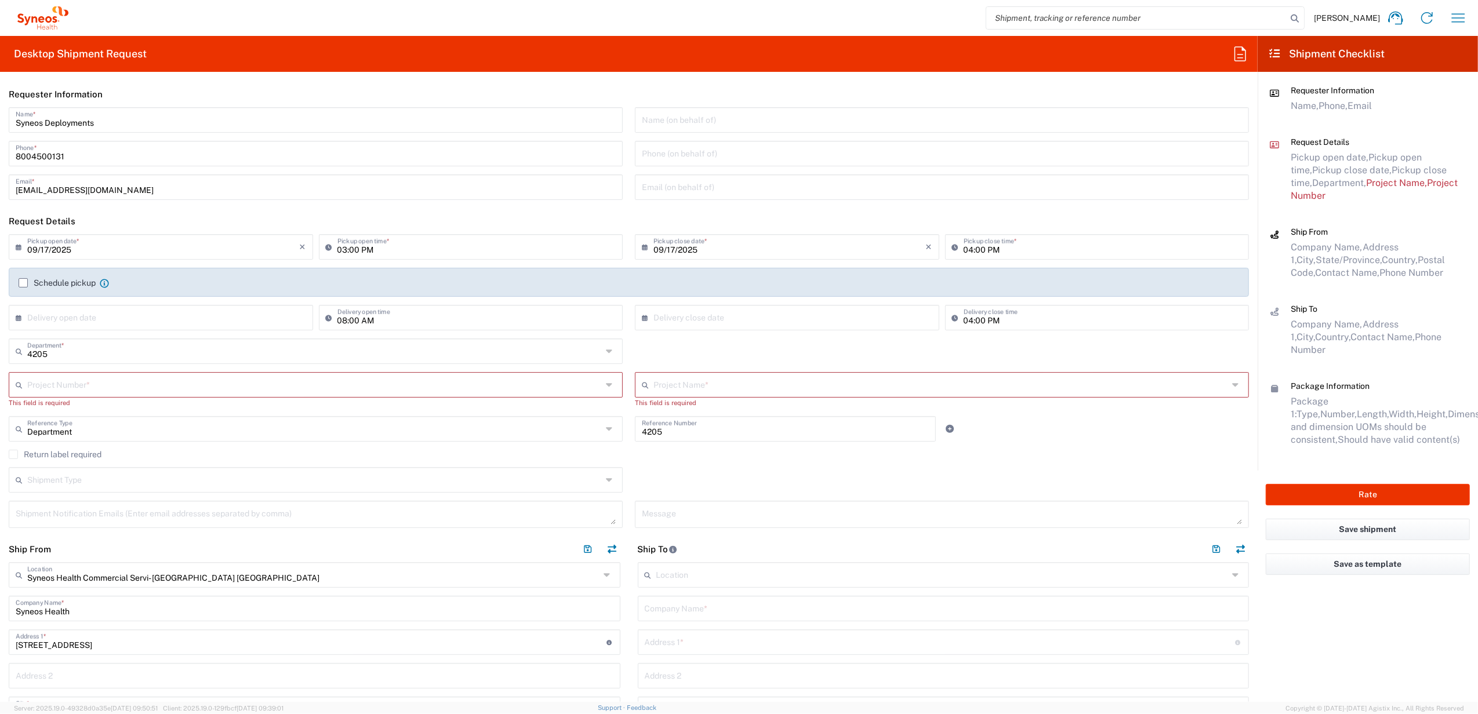
click at [692, 347] on div "4205 Department * 4205 3000 3100 3109 3110 3111 3112 3125 3130 3135 3136 3150 3…" at bounding box center [629, 356] width 1252 height 34
click at [160, 388] on input "text" at bounding box center [316, 384] width 579 height 20
click at [52, 386] on input "text" at bounding box center [314, 384] width 575 height 20
type input "6"
type input "6350"
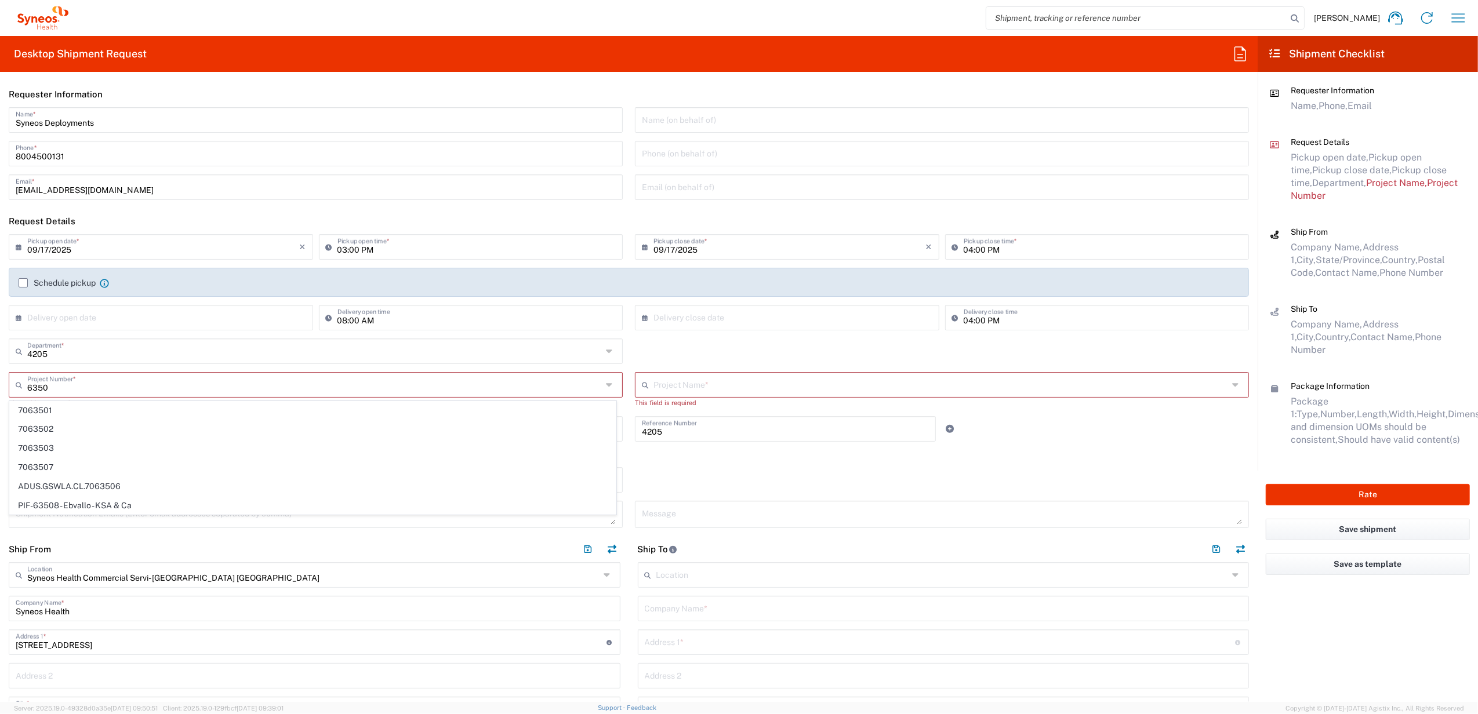
click at [43, 19] on icon at bounding box center [41, 19] width 6 height 6
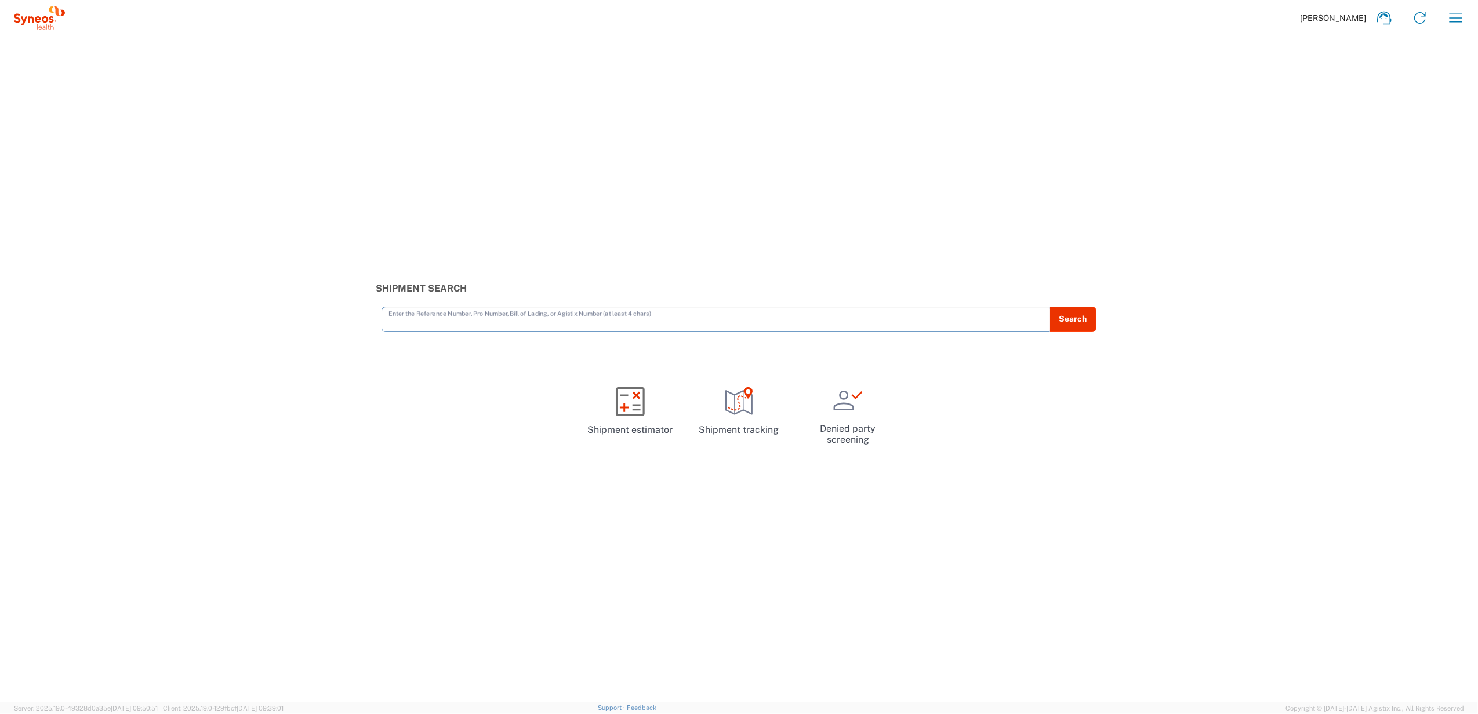
click at [34, 19] on icon at bounding box center [39, 17] width 51 height 23
click at [1449, 13] on icon "button" at bounding box center [1456, 18] width 19 height 19
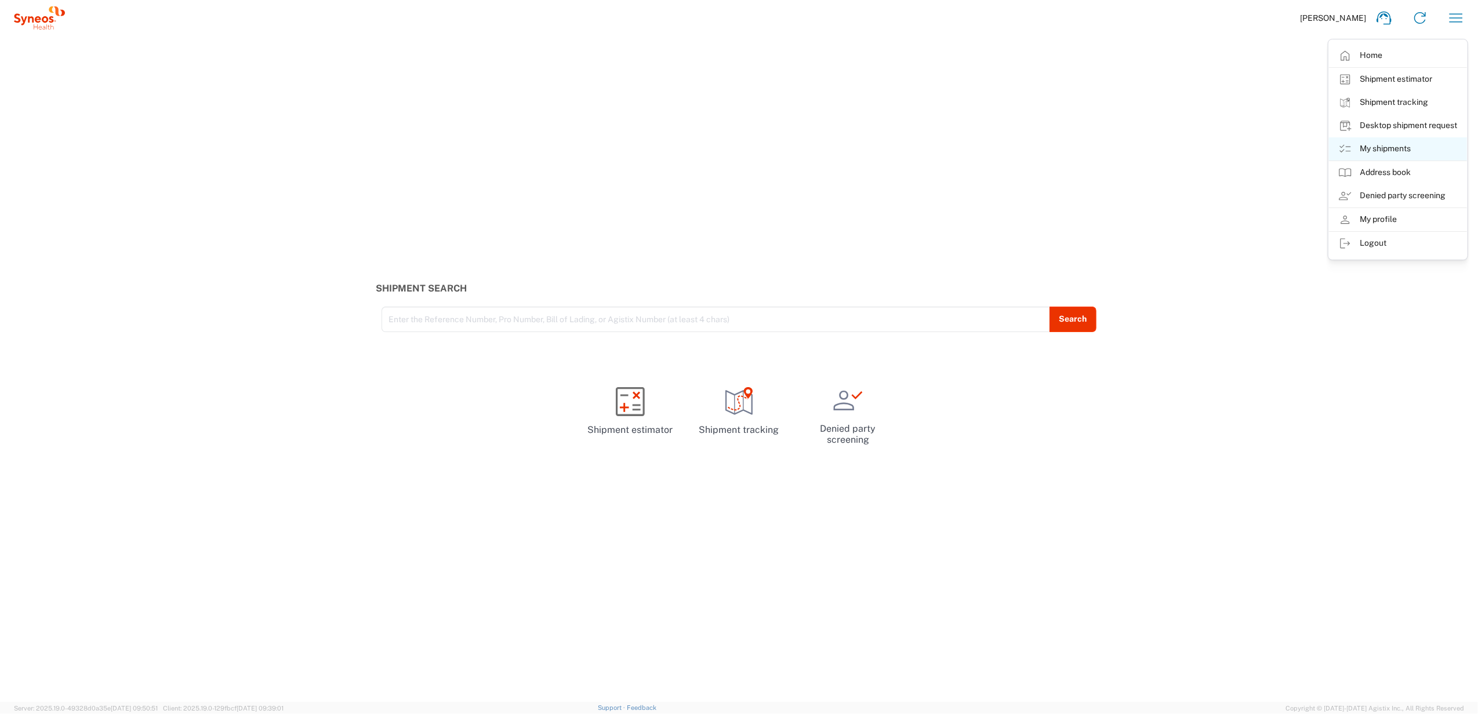
click at [1403, 152] on link "My shipments" at bounding box center [1398, 148] width 138 height 23
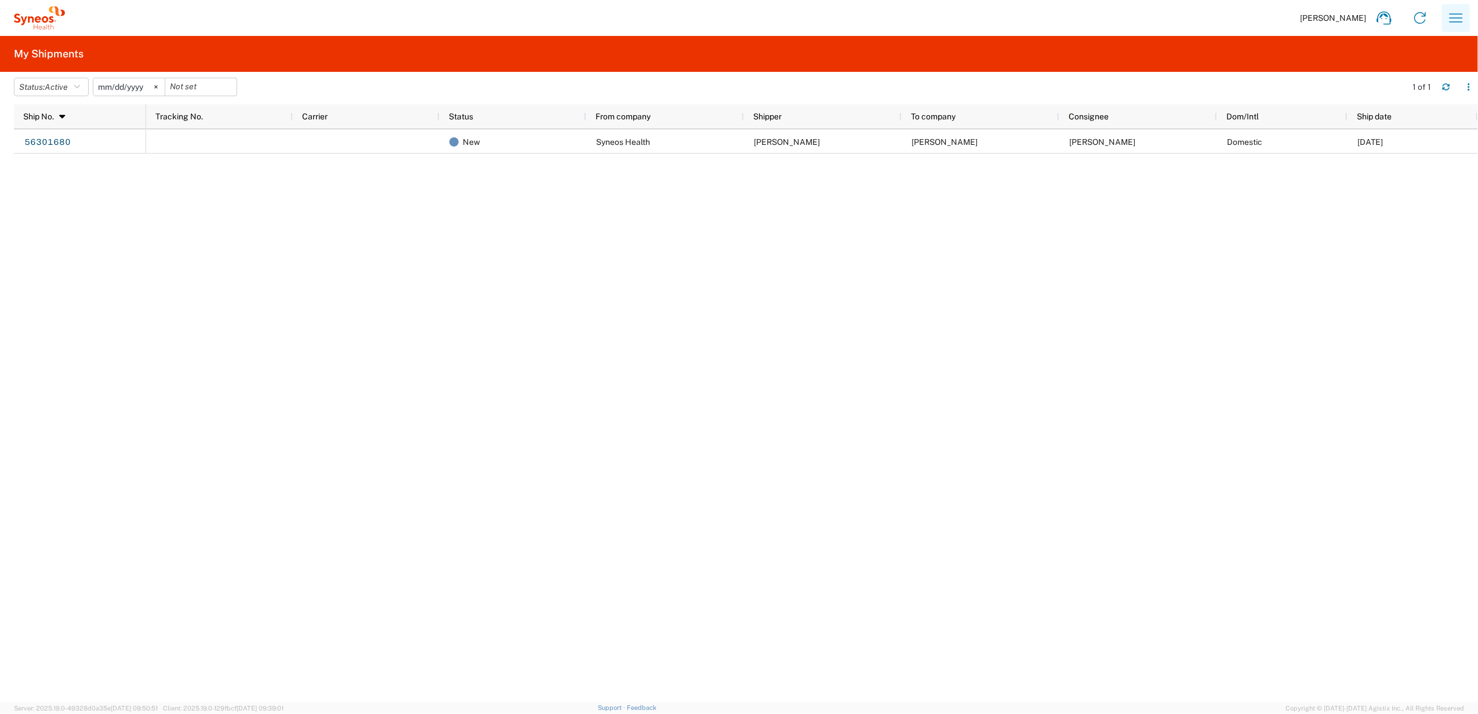
click at [1458, 19] on icon "button" at bounding box center [1456, 18] width 19 height 19
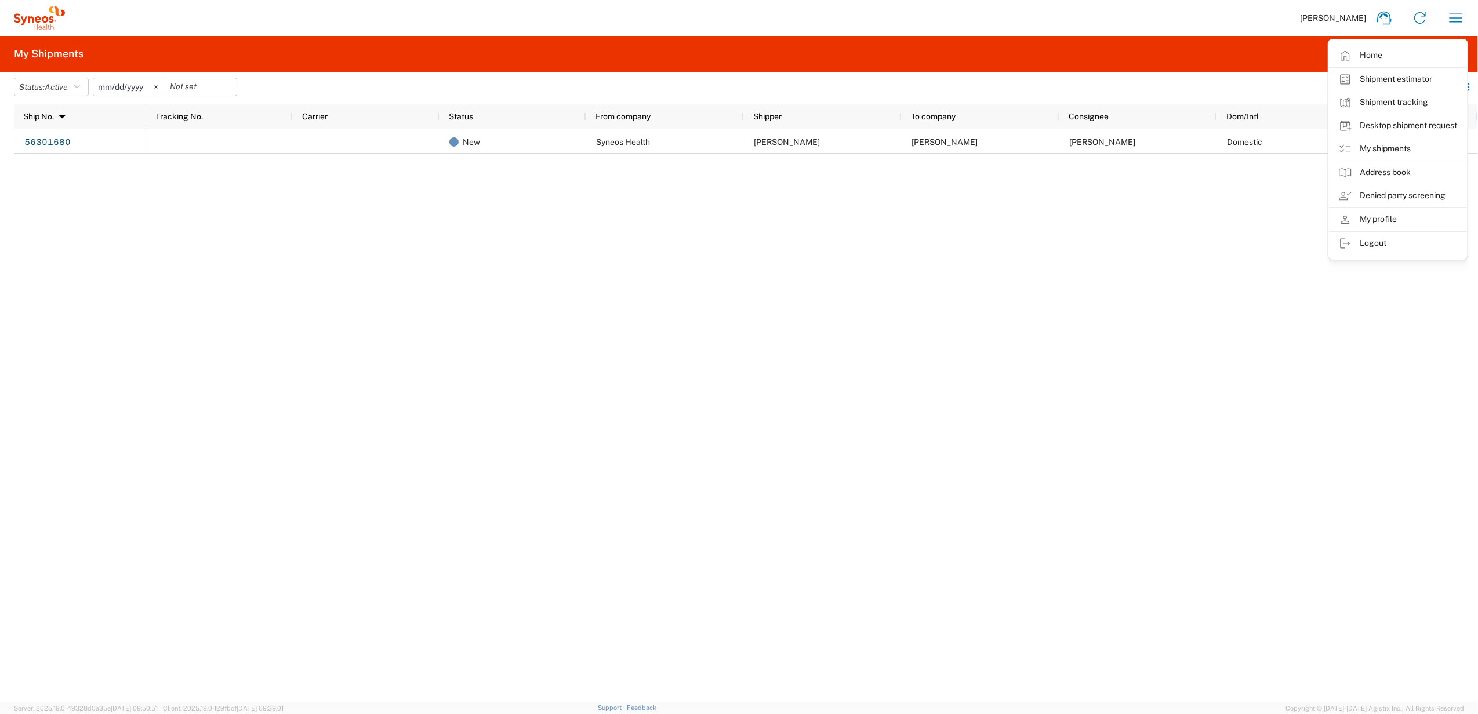
click at [362, 430] on div "New Syneos Health [PERSON_NAME] [PERSON_NAME] [PERSON_NAME] Domestic [DATE]" at bounding box center [812, 415] width 1332 height 573
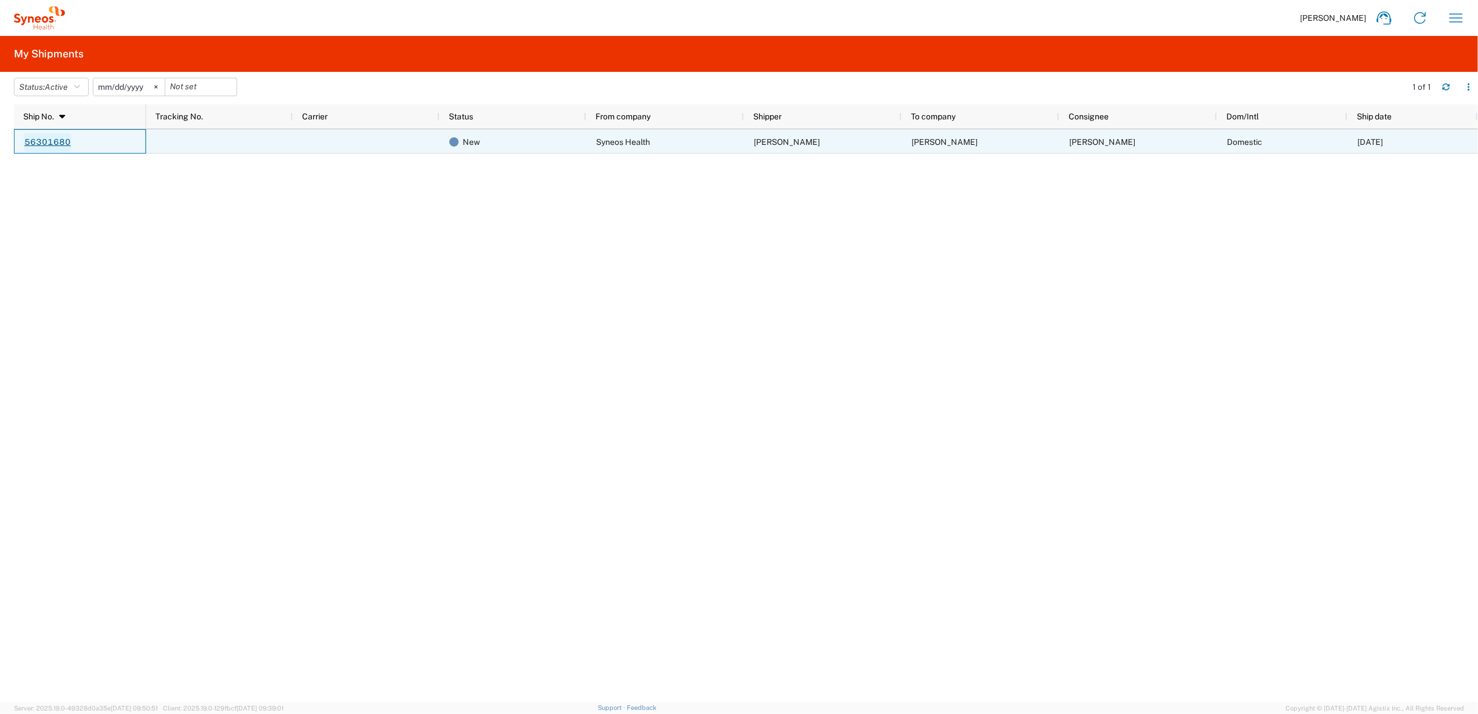
click at [63, 137] on link "56301680" at bounding box center [48, 142] width 48 height 19
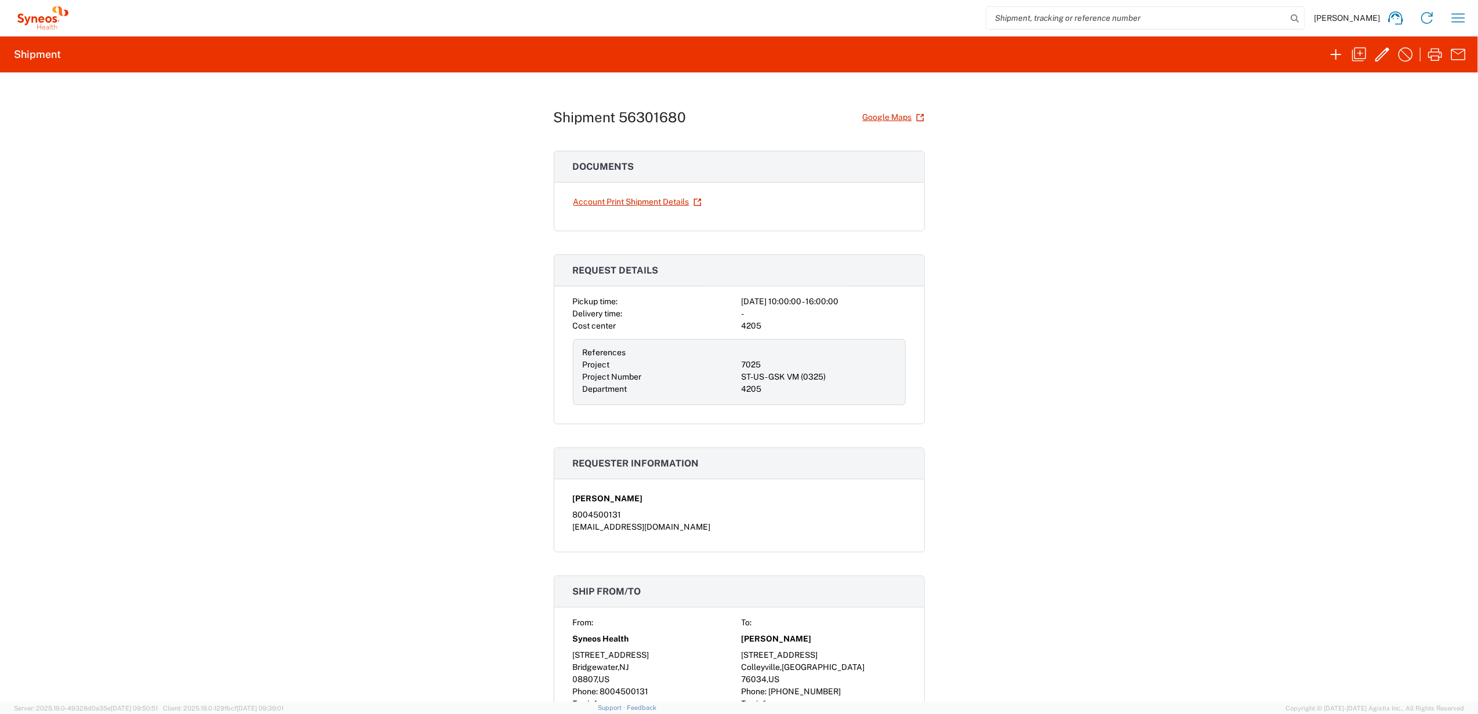
scroll to position [232, 0]
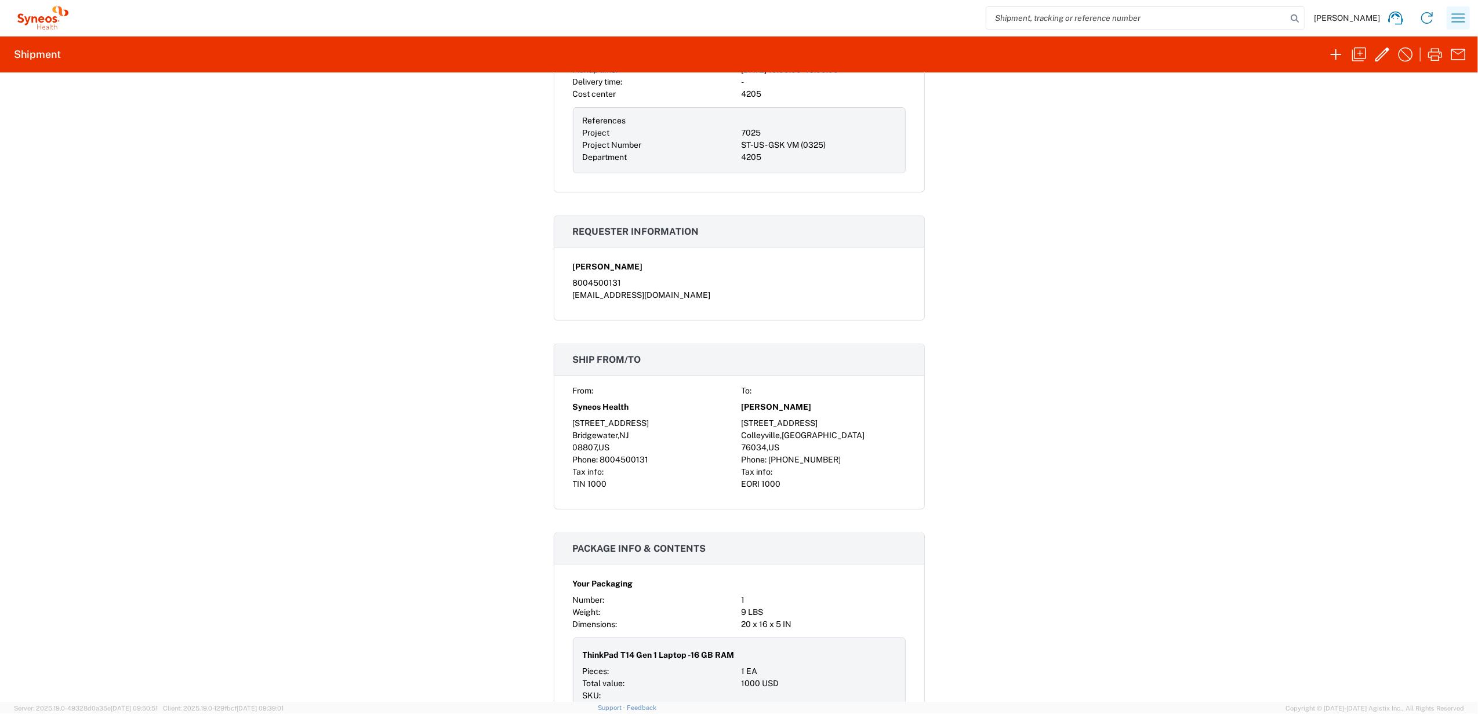
click at [1469, 20] on button "button" at bounding box center [1458, 17] width 23 height 23
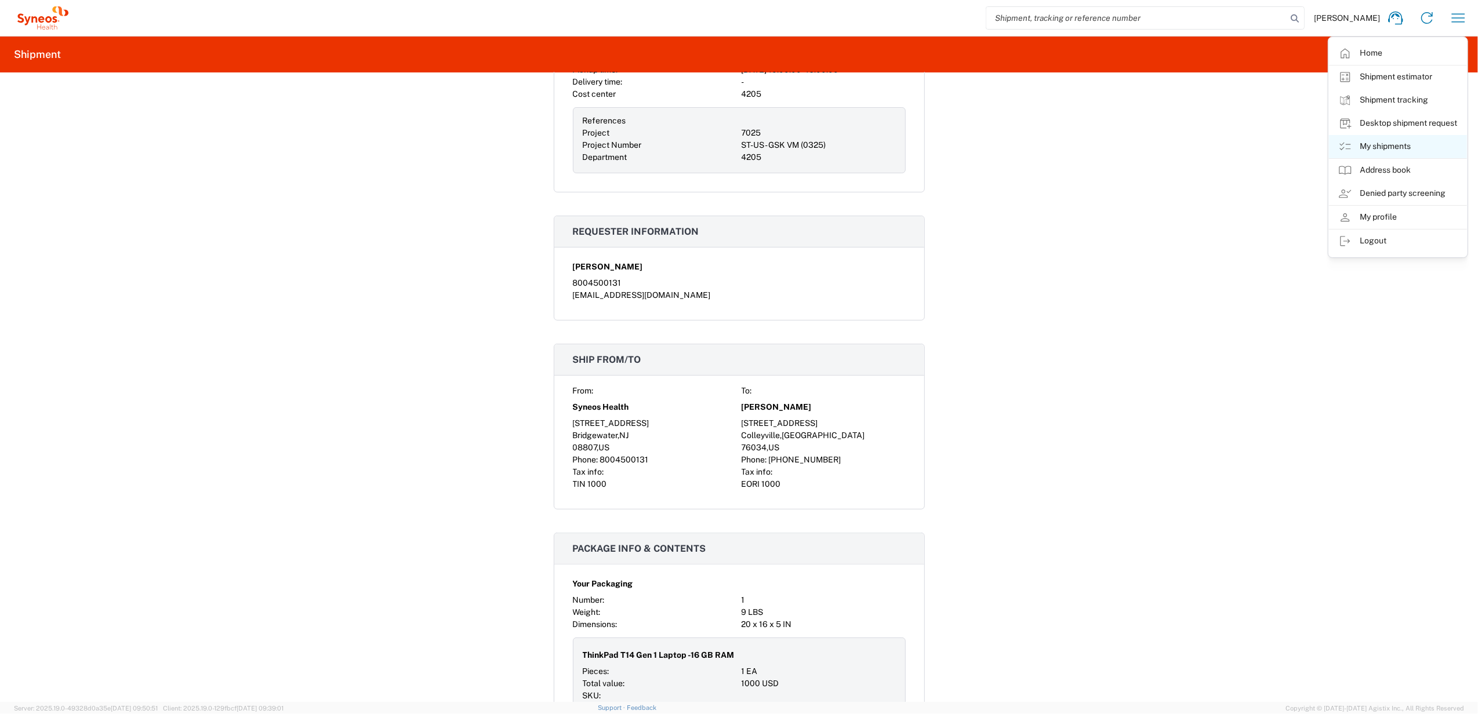
click at [1389, 146] on link "My shipments" at bounding box center [1398, 146] width 138 height 23
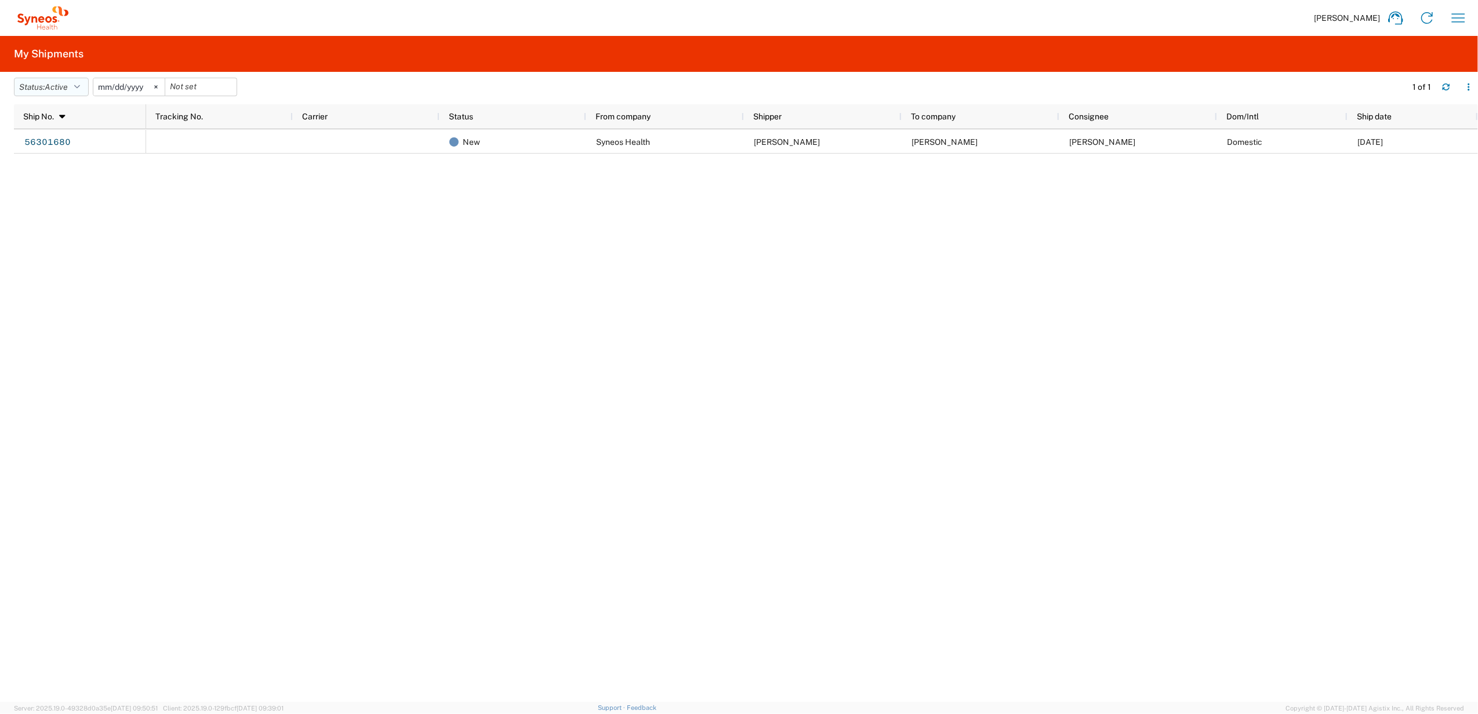
click at [68, 86] on span "Active" at bounding box center [56, 86] width 23 height 9
click at [44, 148] on span "All" at bounding box center [81, 148] width 135 height 18
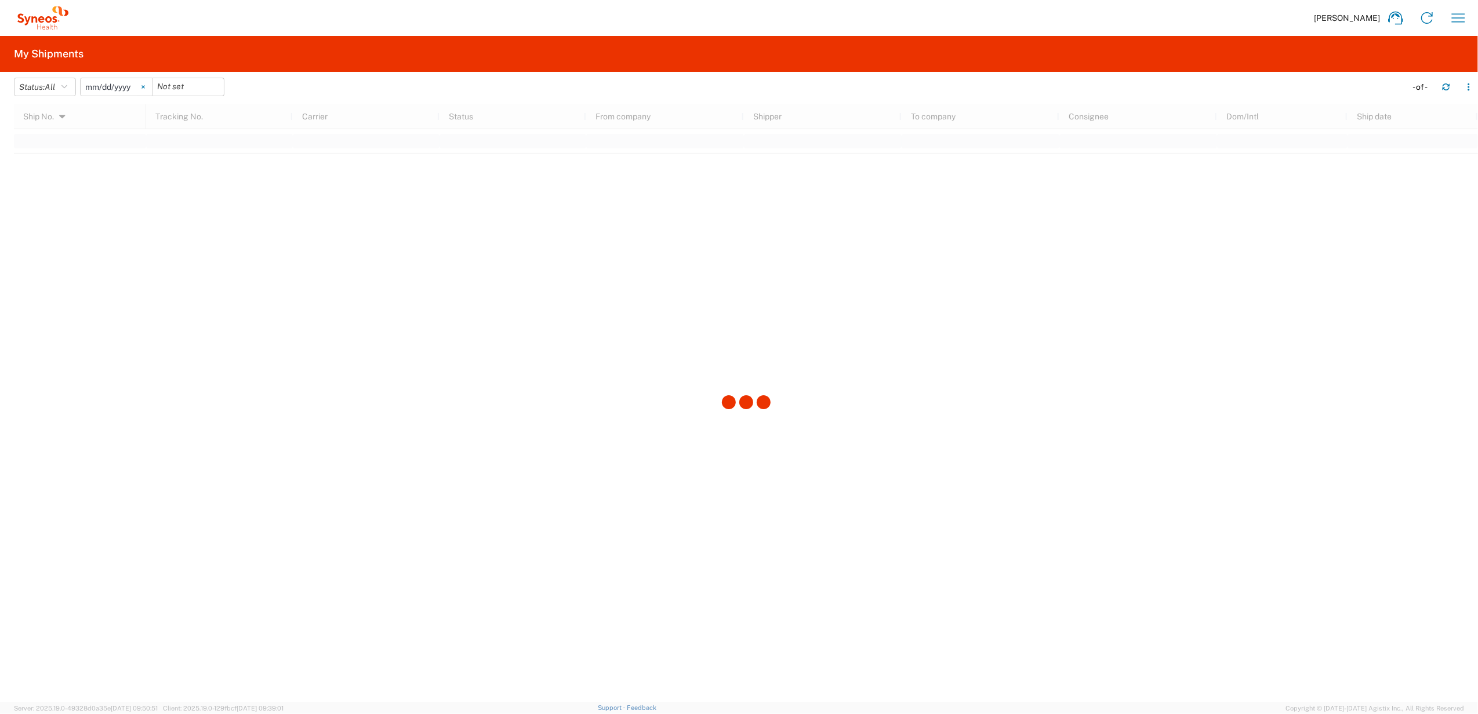
click at [152, 88] on svg-icon at bounding box center [143, 86] width 17 height 17
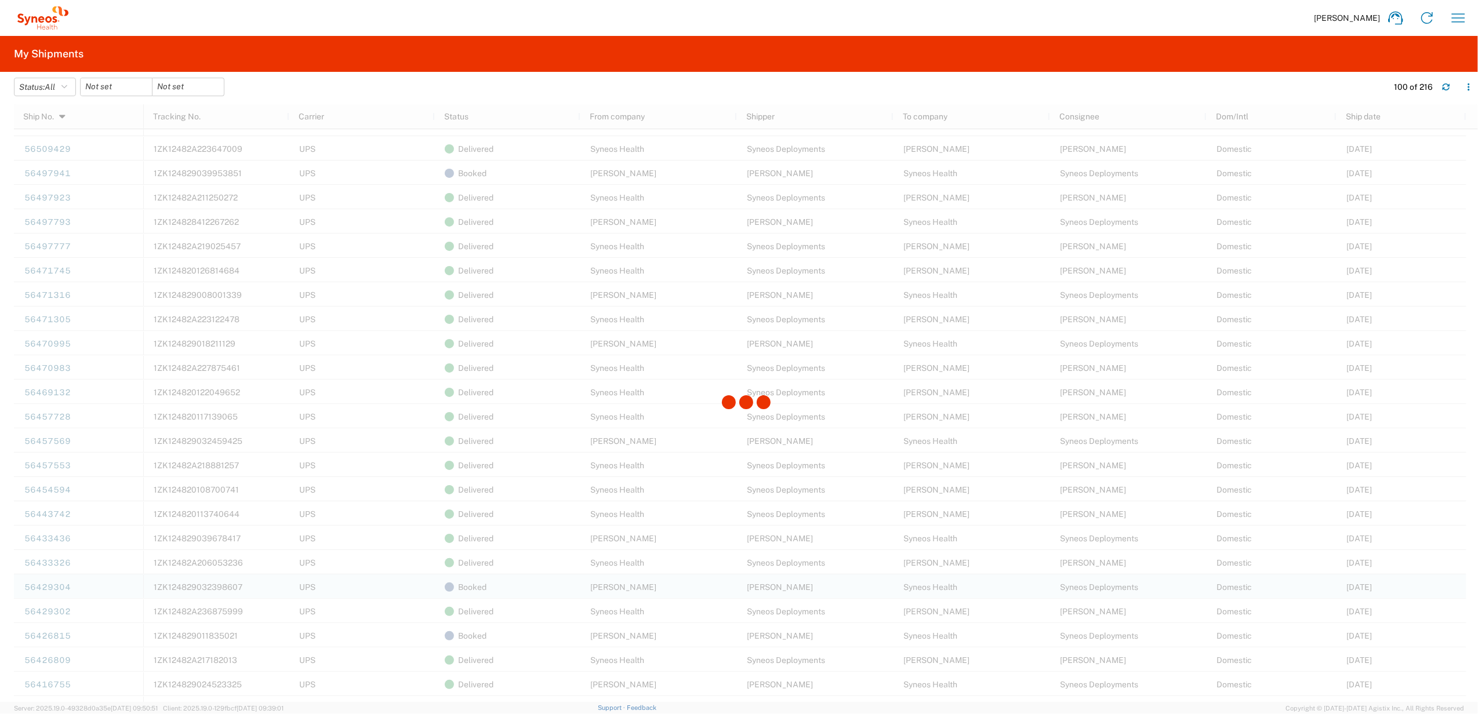
scroll to position [1623, 0]
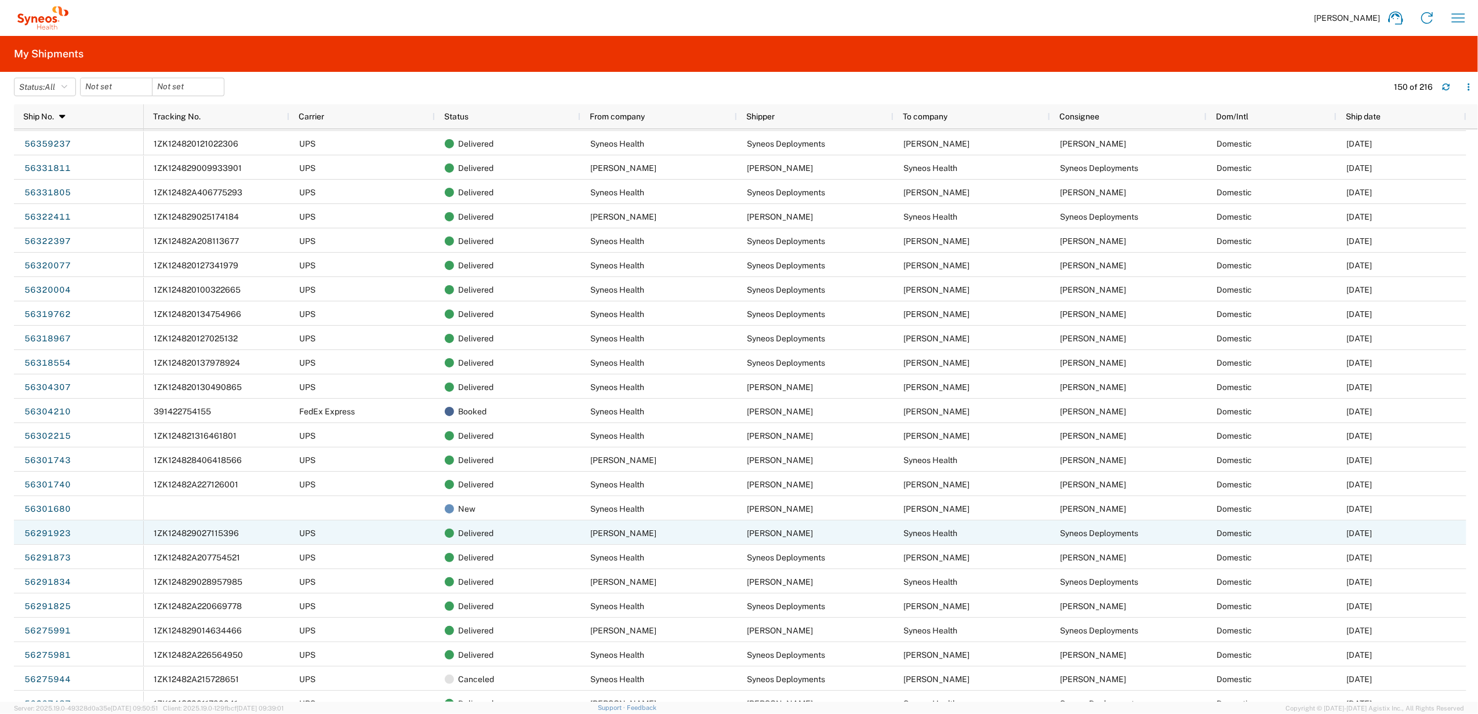
scroll to position [2860, 0]
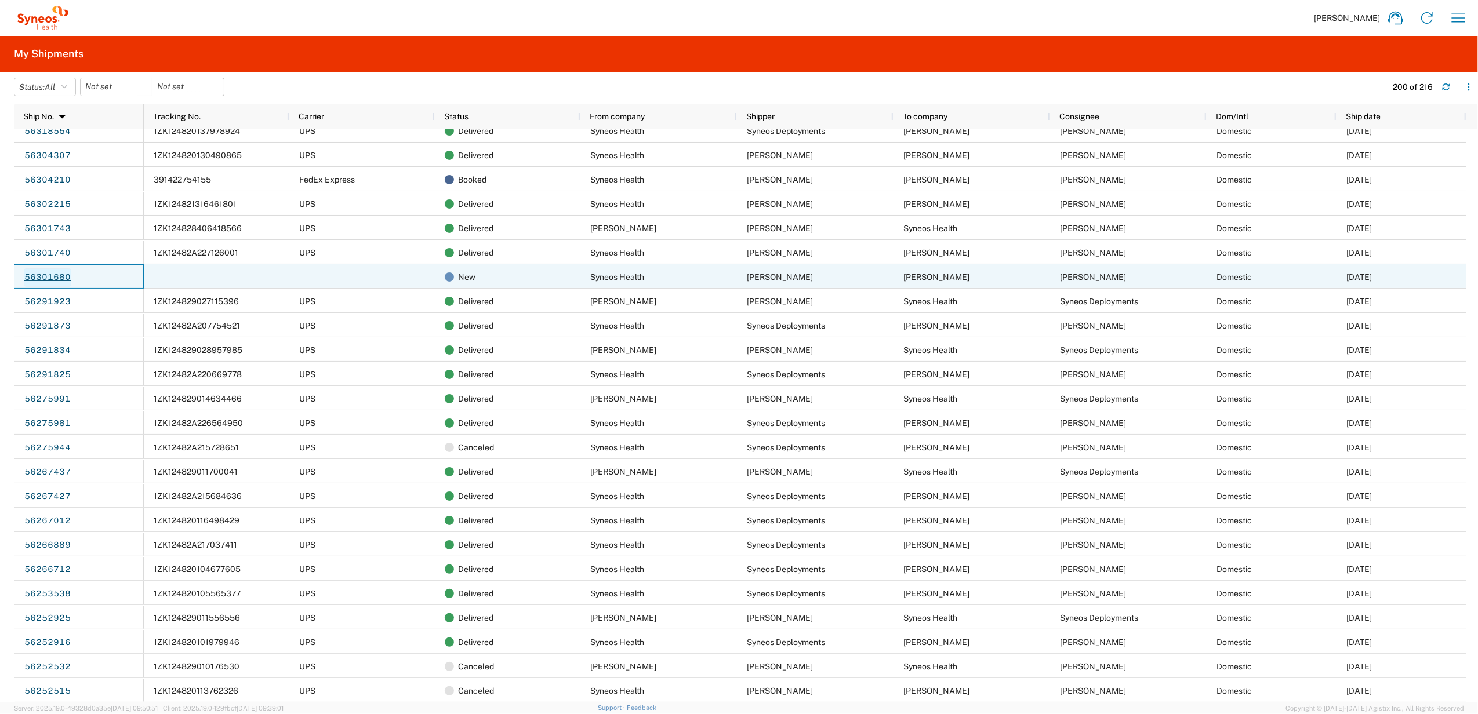
click at [59, 274] on link "56301680" at bounding box center [48, 277] width 48 height 19
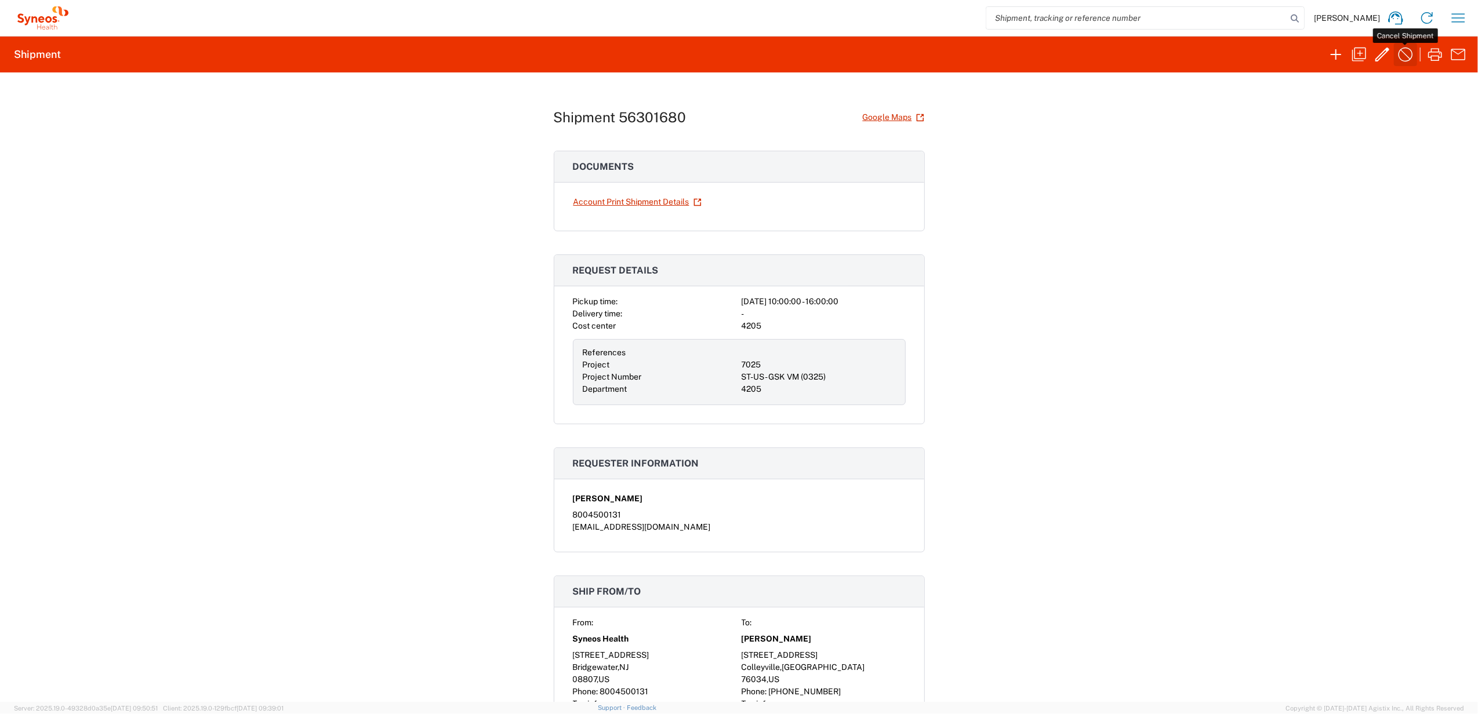
click at [1409, 56] on icon "button" at bounding box center [1405, 54] width 19 height 19
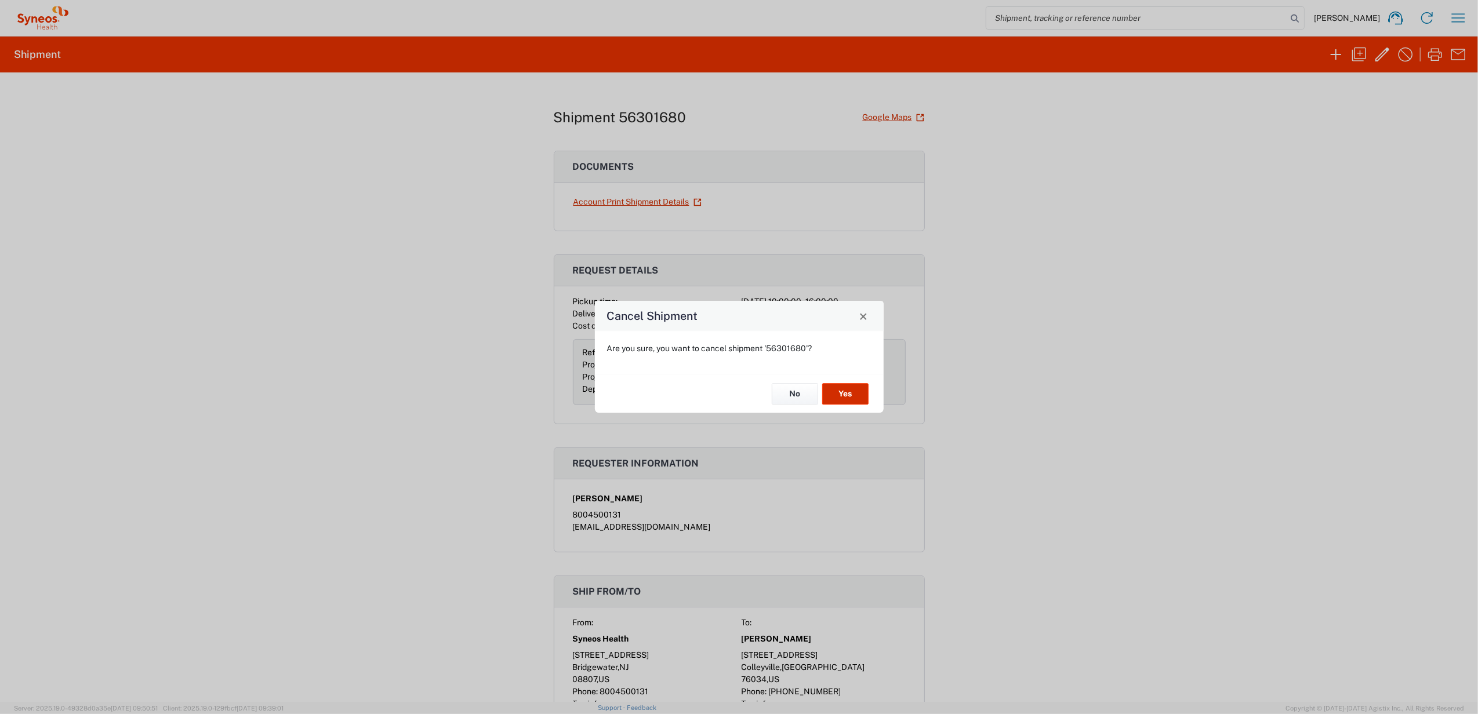
click at [862, 388] on button "Yes" at bounding box center [845, 393] width 46 height 21
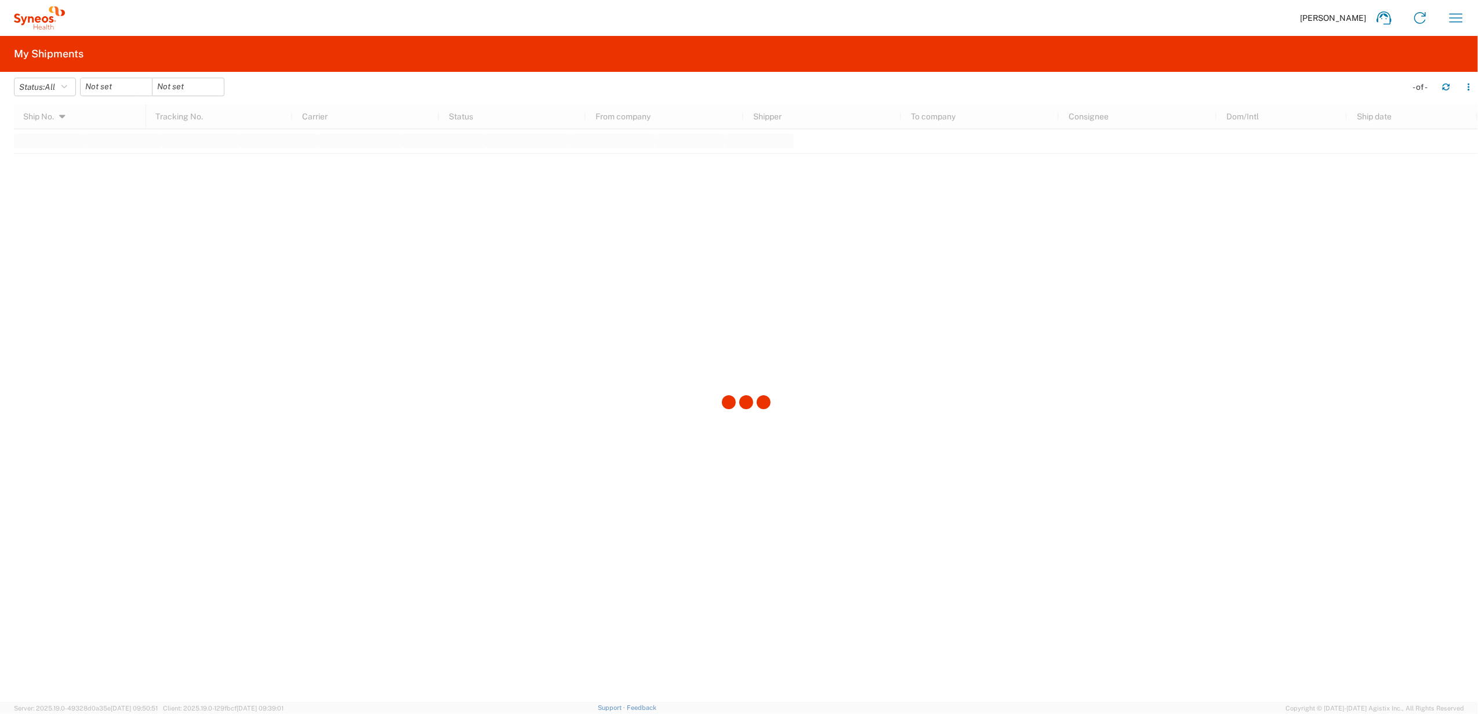
scroll to position [1887, 0]
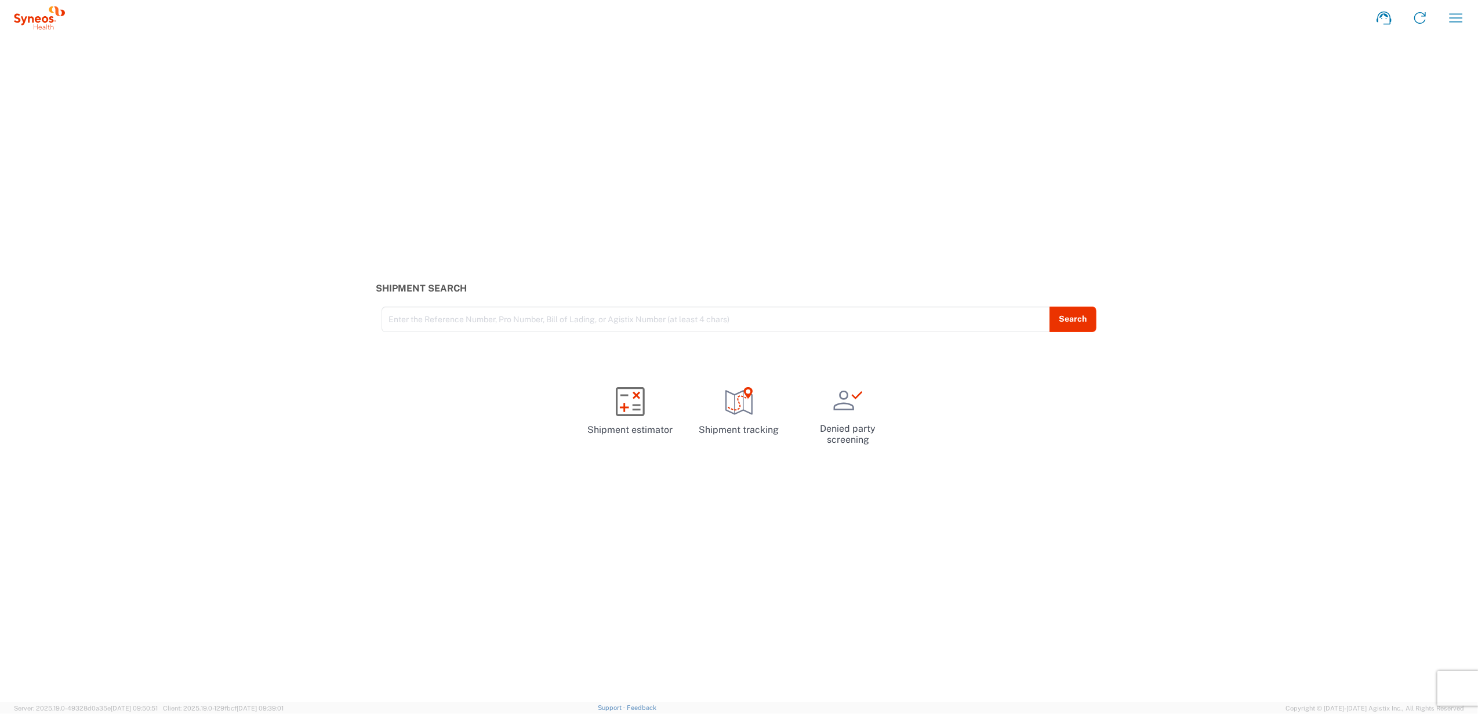
drag, startPoint x: 748, startPoint y: 1, endPoint x: 828, endPoint y: 44, distance: 91.3
click at [828, 44] on div "Shipment Search Enter the Reference Number, Pro Number, Bill of Lading, or Agis…" at bounding box center [739, 369] width 1478 height 666
click at [356, 142] on div "Shipment Search Enter the Reference Number, Pro Number, Bill of Lading, or Agis…" at bounding box center [739, 369] width 1478 height 666
